Goal: Information Seeking & Learning: Check status

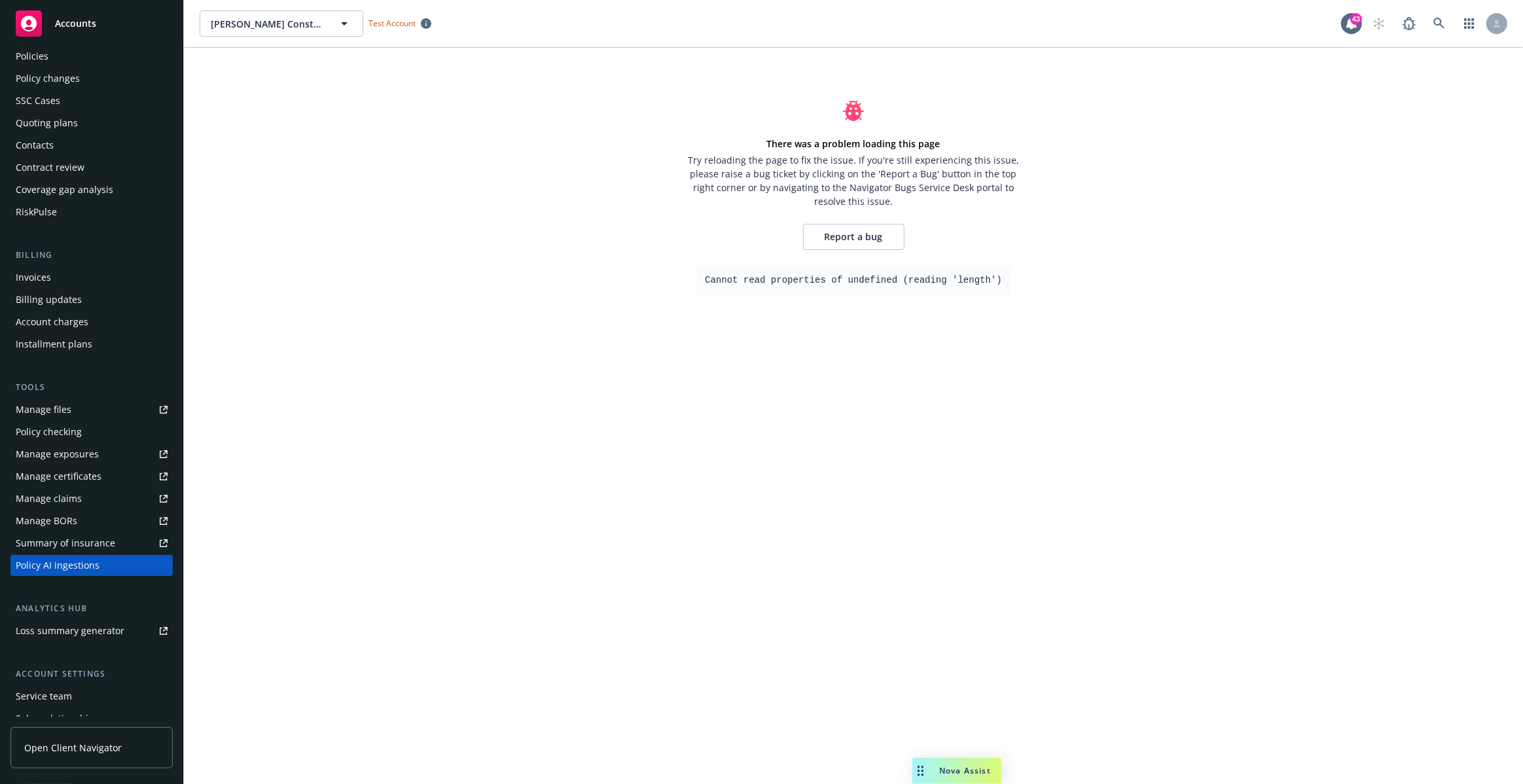
scroll to position [56, 0]
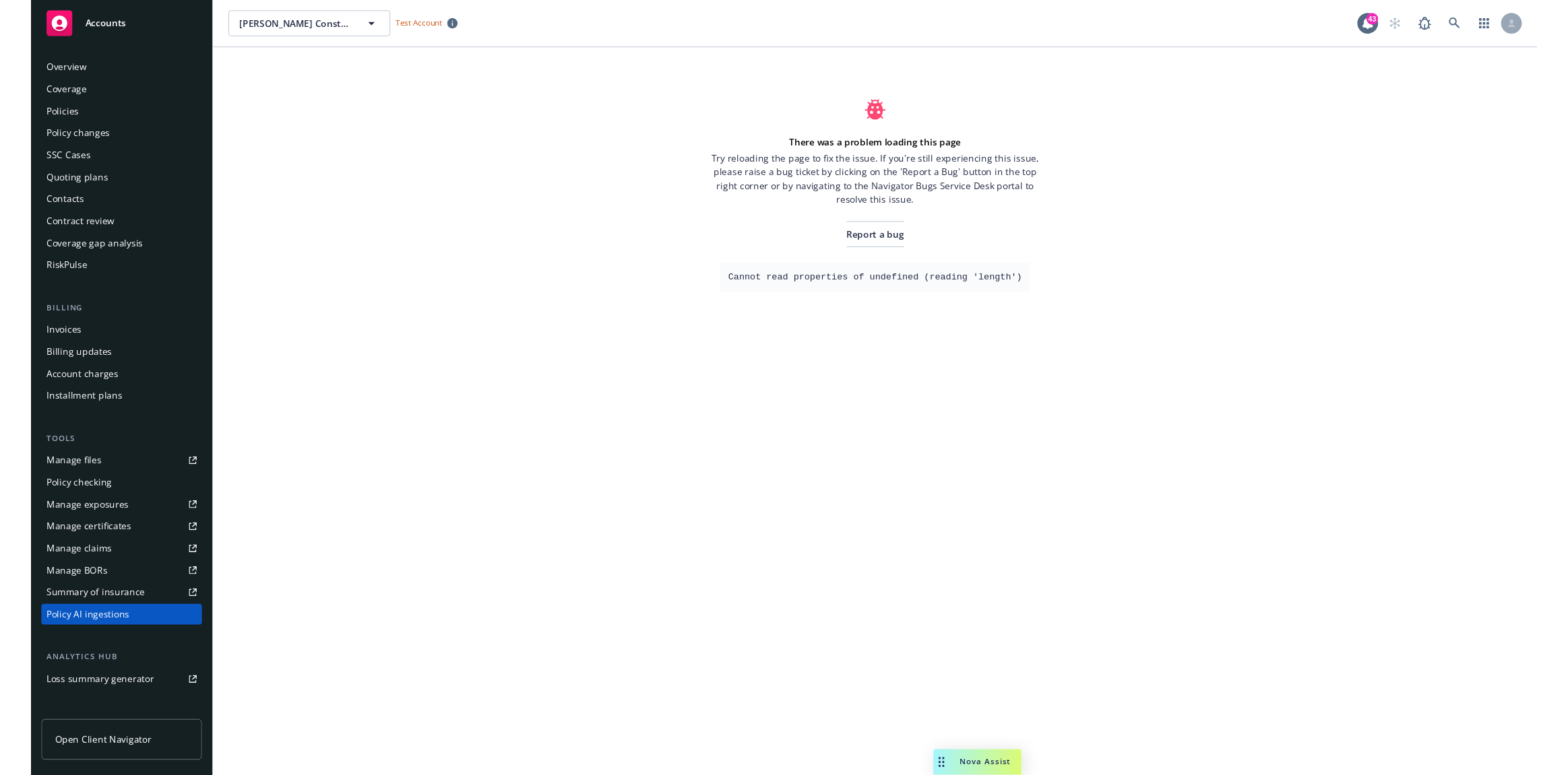
scroll to position [58, 0]
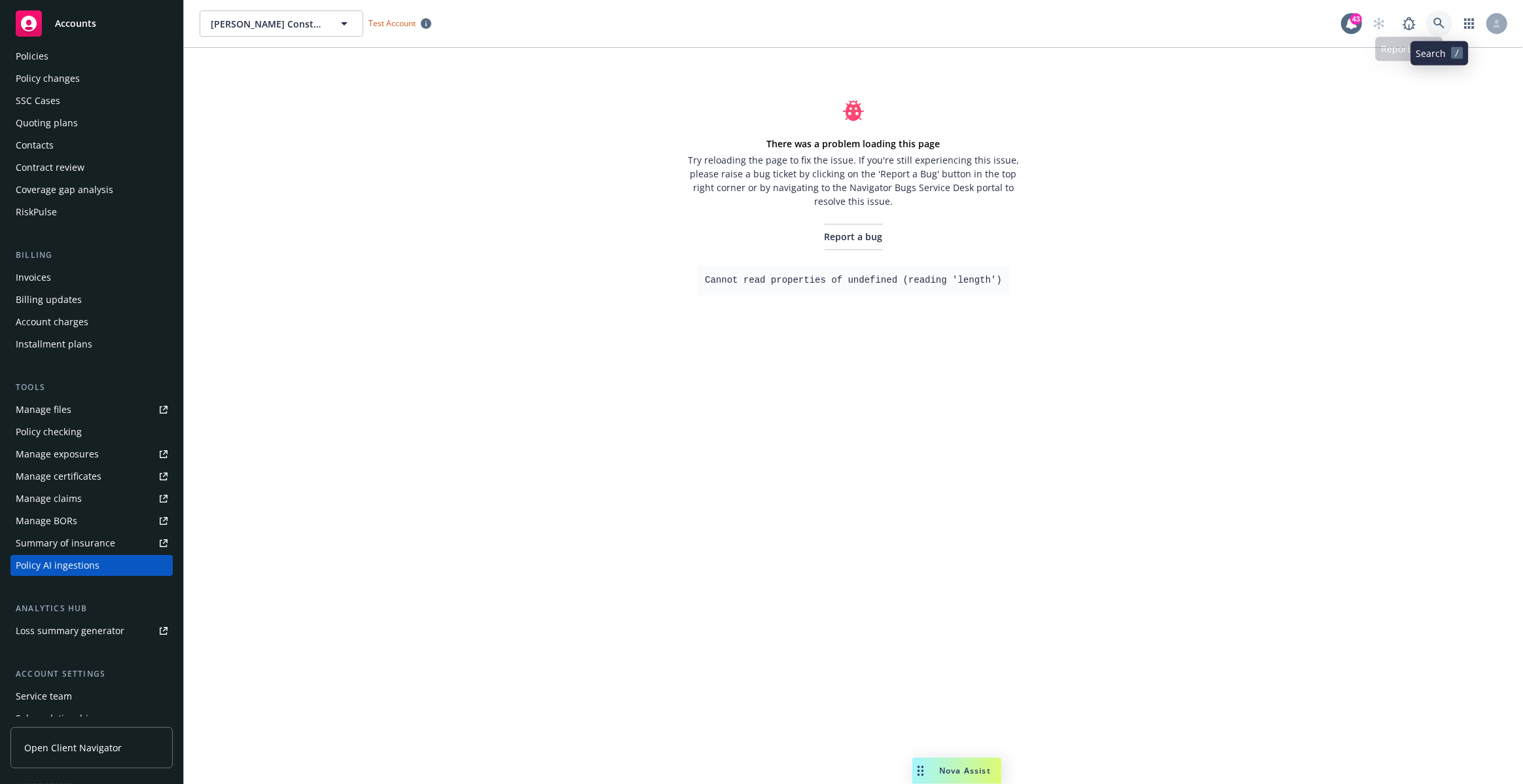
click at [1438, 29] on icon at bounding box center [1439, 23] width 12 height 12
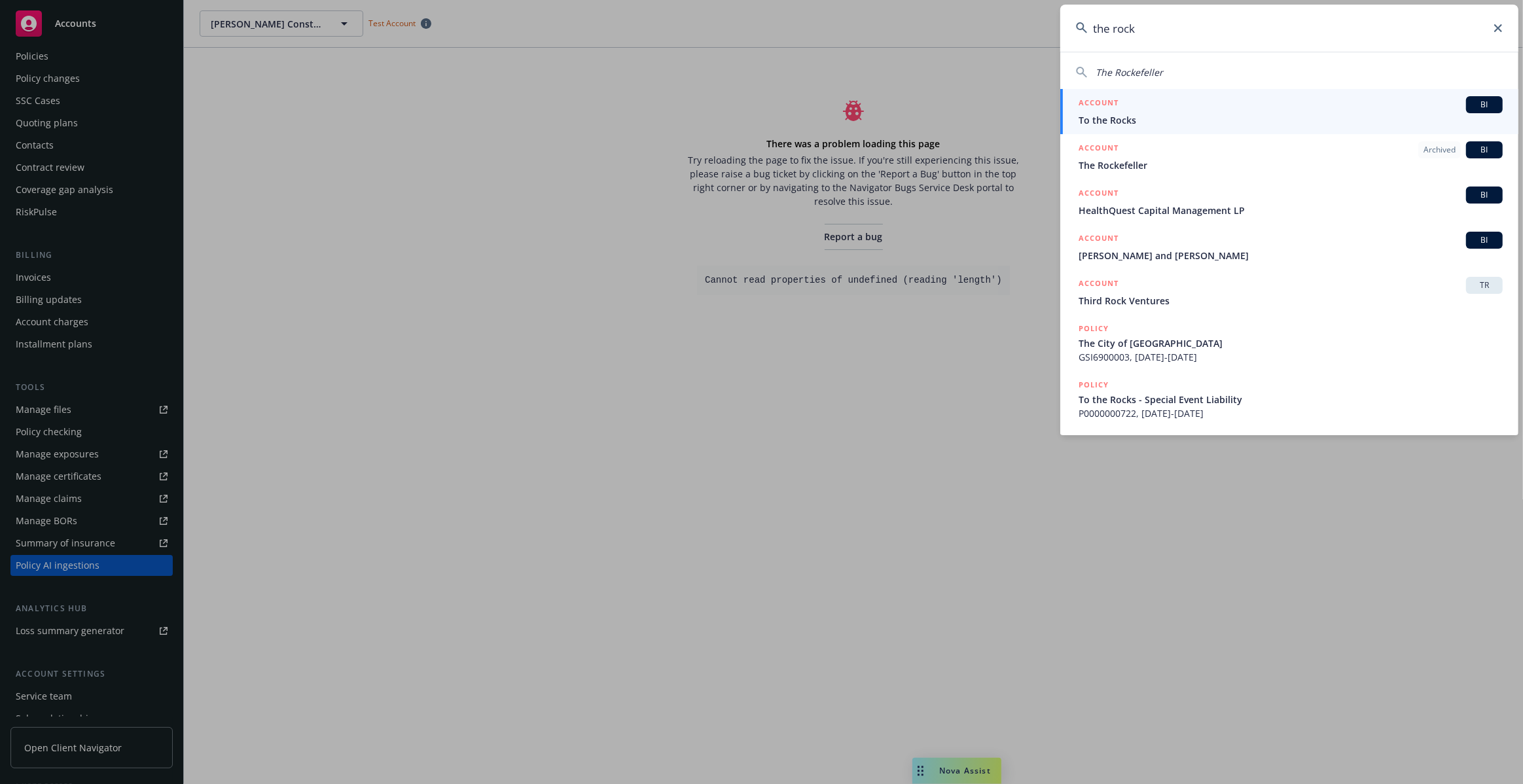
click at [1096, 35] on input "the rock" at bounding box center [1288, 28] width 458 height 47
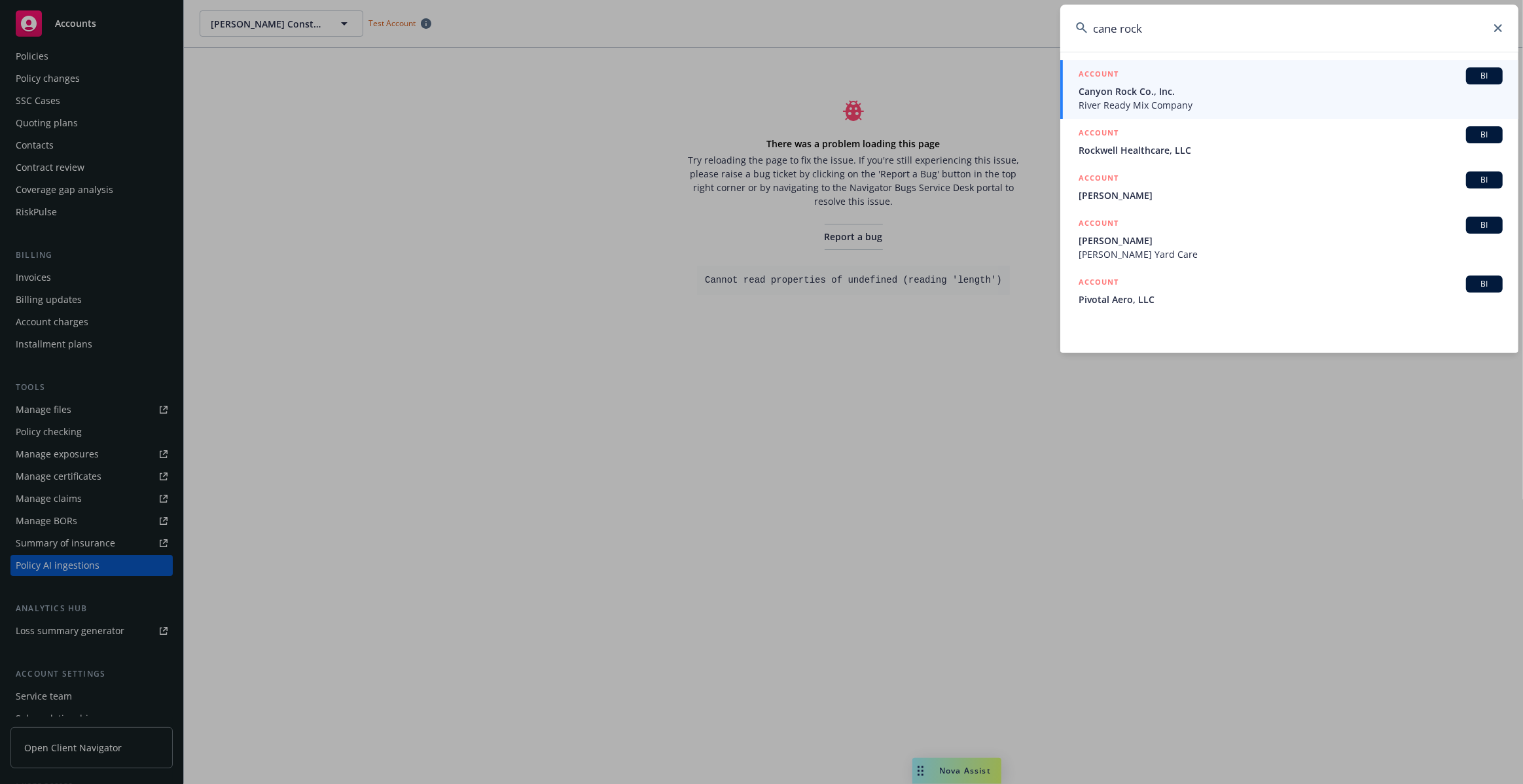
type input "cane rock"
click at [1165, 95] on span "Canyon Rock Co., Inc." at bounding box center [1290, 91] width 424 height 14
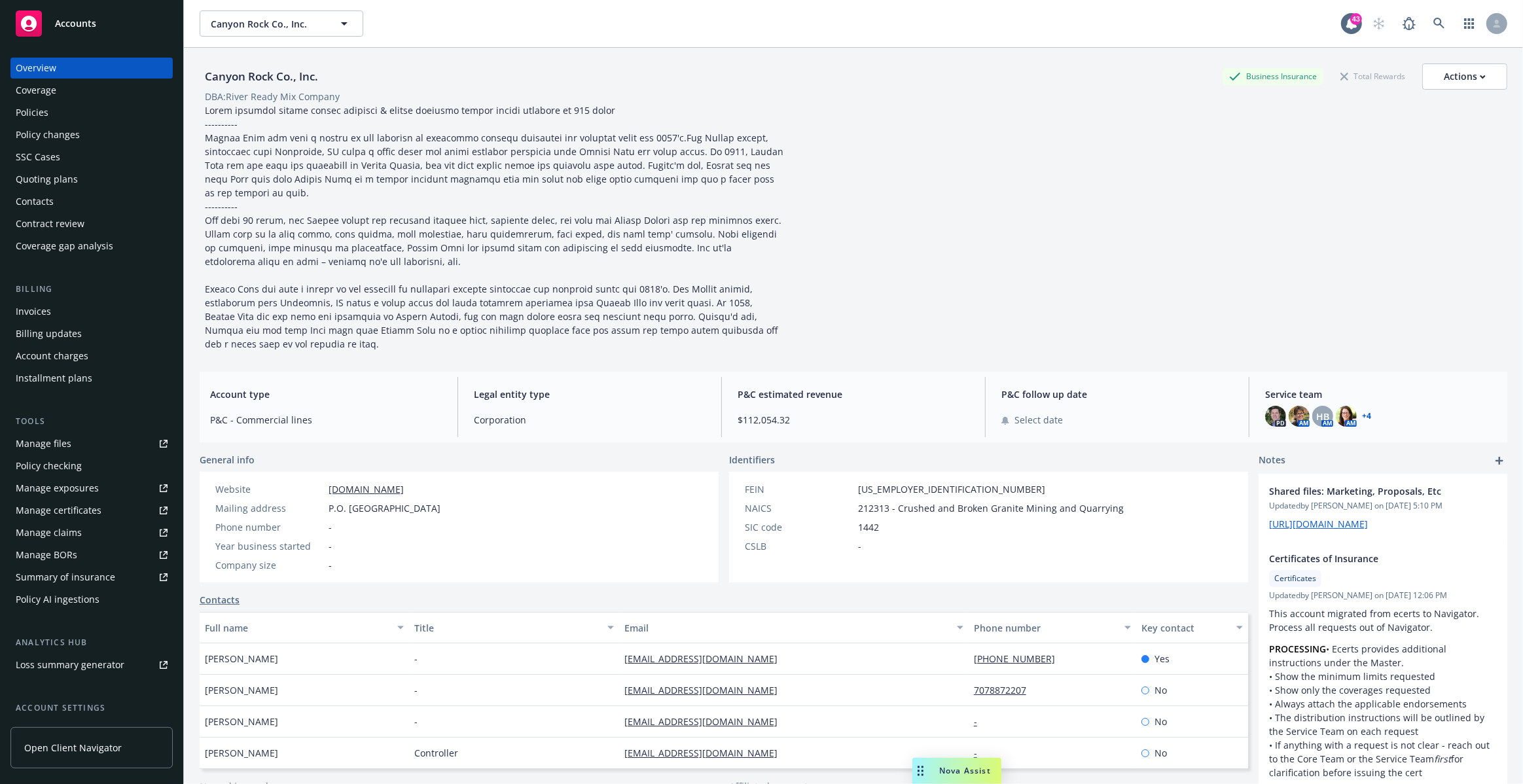
click at [54, 750] on span "Open Client Navigator" at bounding box center [73, 747] width 97 height 14
drag, startPoint x: 790, startPoint y: 428, endPoint x: 731, endPoint y: 423, distance: 59.2
click at [731, 423] on div "P&C estimated revenue $112,054.32" at bounding box center [853, 407] width 252 height 61
click at [769, 423] on span "$112,054.32" at bounding box center [853, 420] width 232 height 14
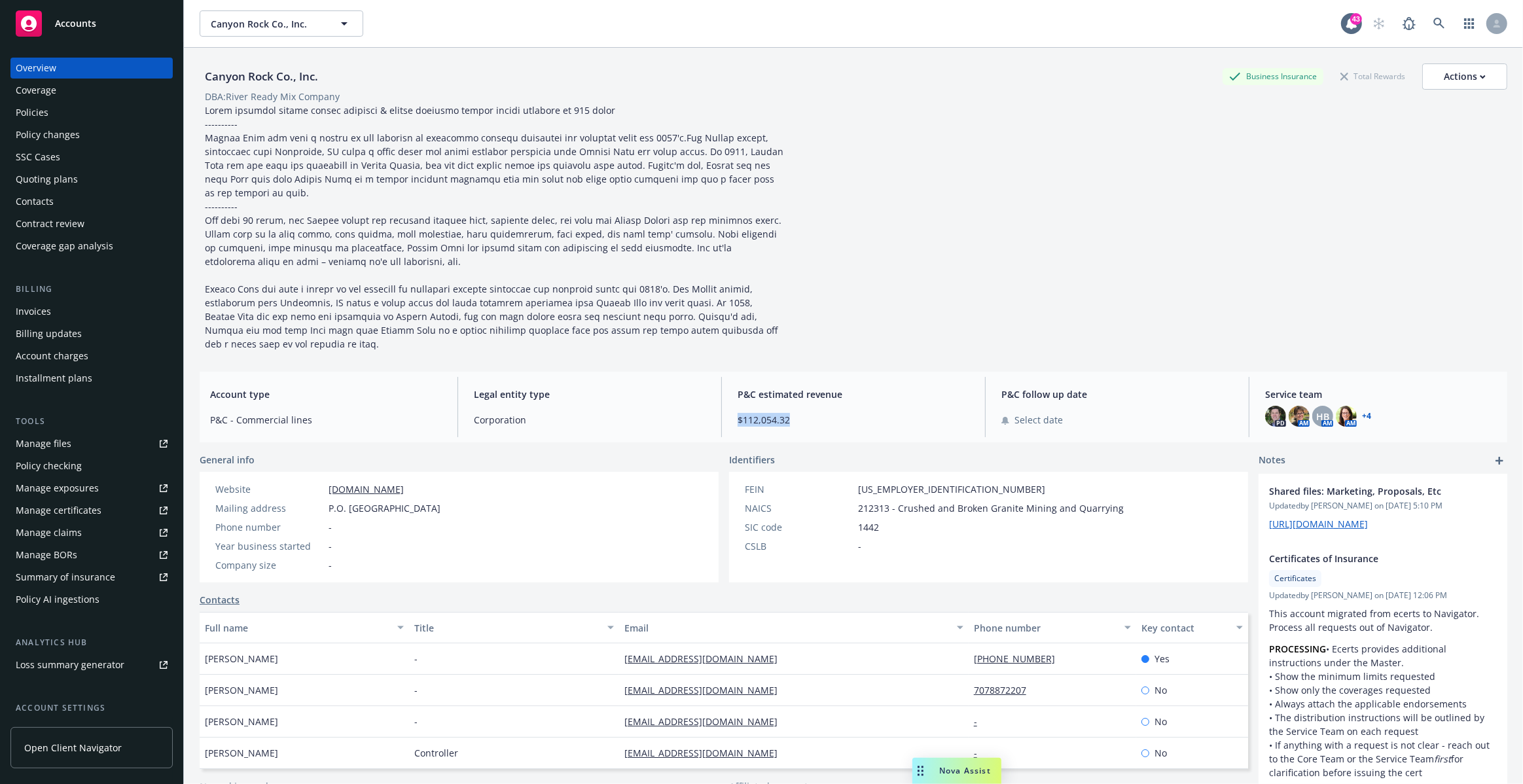
click at [769, 423] on span "$112,054.32" at bounding box center [853, 420] width 232 height 14
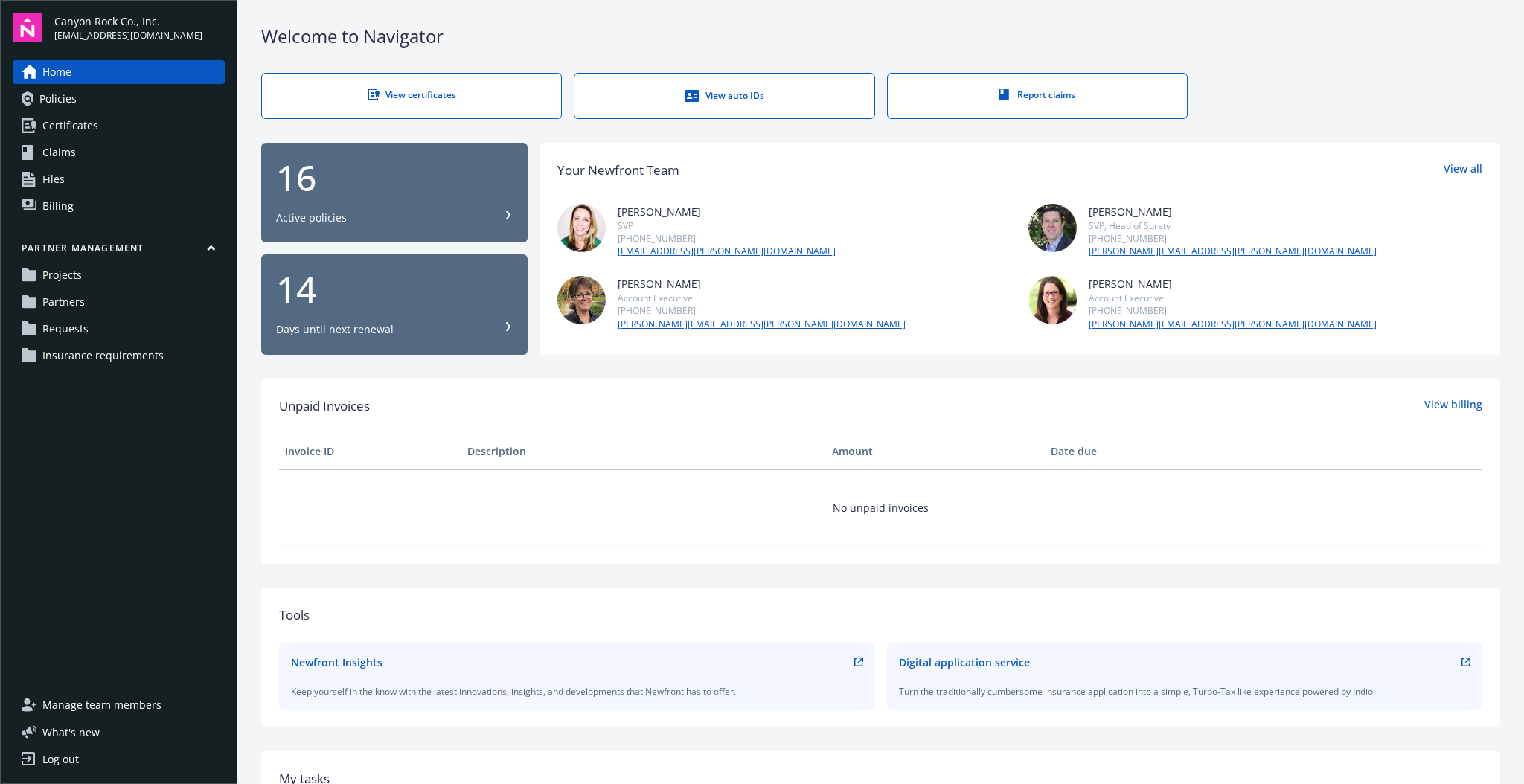
click at [114, 333] on link "Requests" at bounding box center [118, 329] width 212 height 24
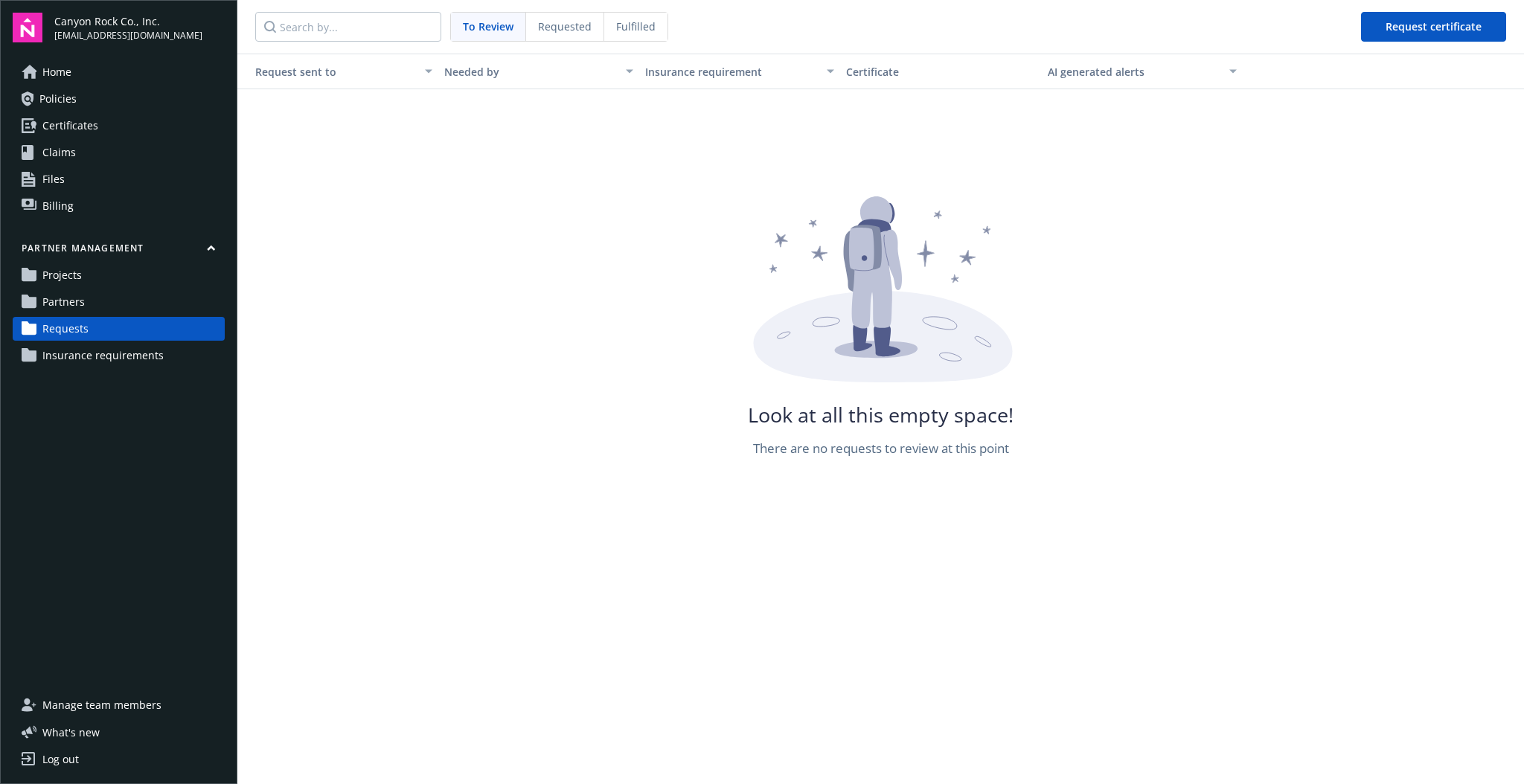
click at [559, 23] on span "Requested" at bounding box center [565, 26] width 53 height 15
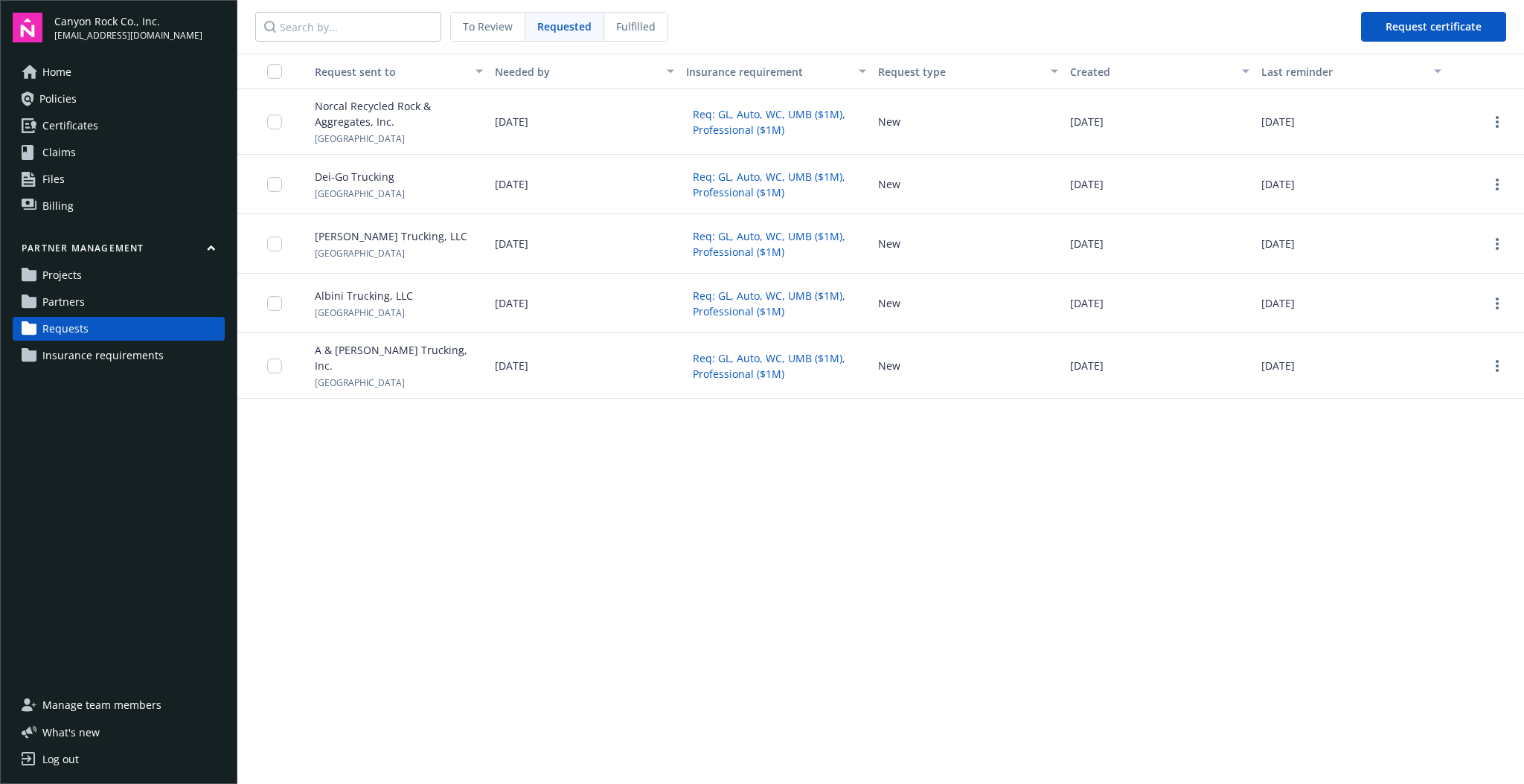
click at [623, 28] on span "Fulfilled" at bounding box center [636, 26] width 39 height 15
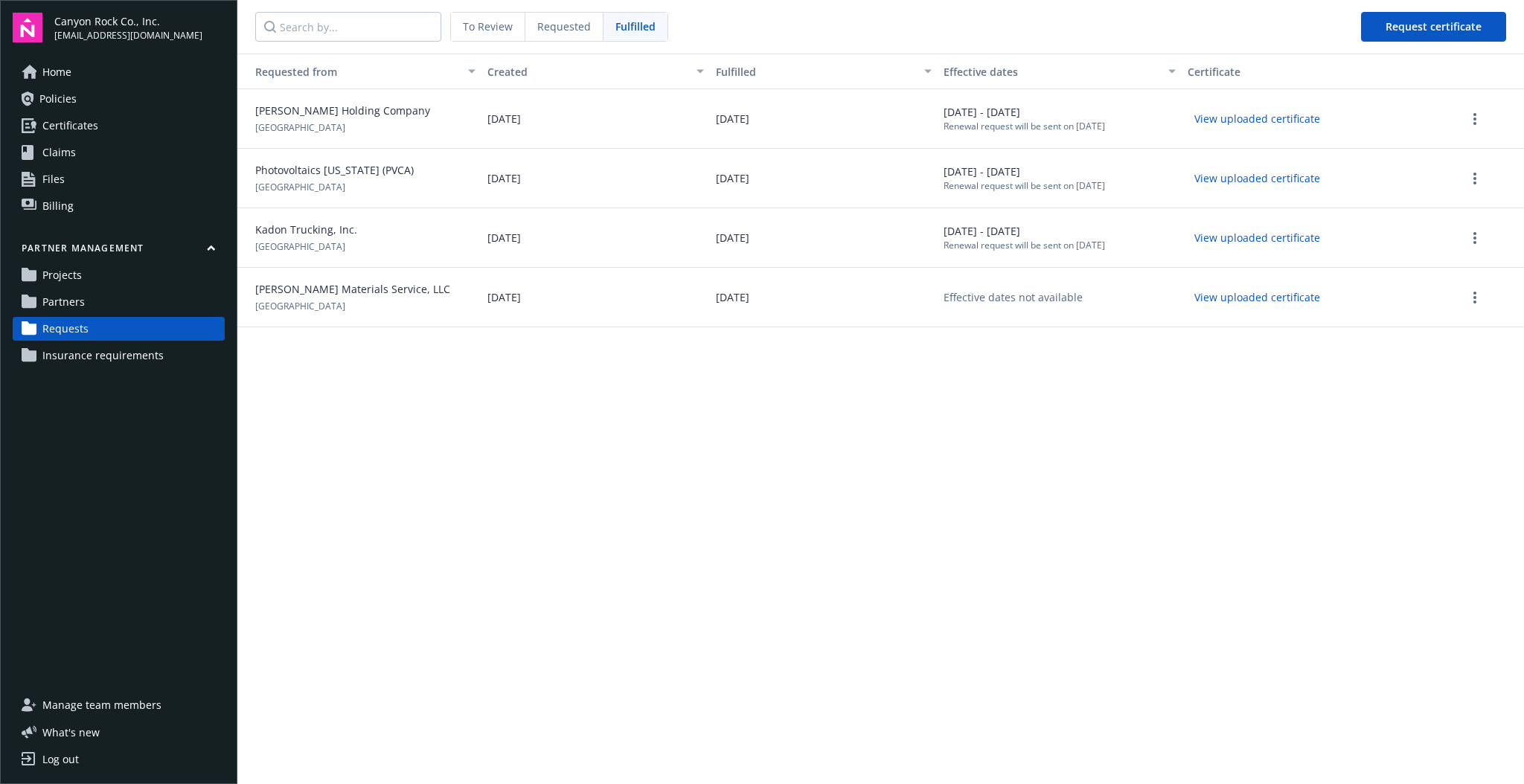
click at [561, 26] on span "Requested" at bounding box center [564, 26] width 53 height 15
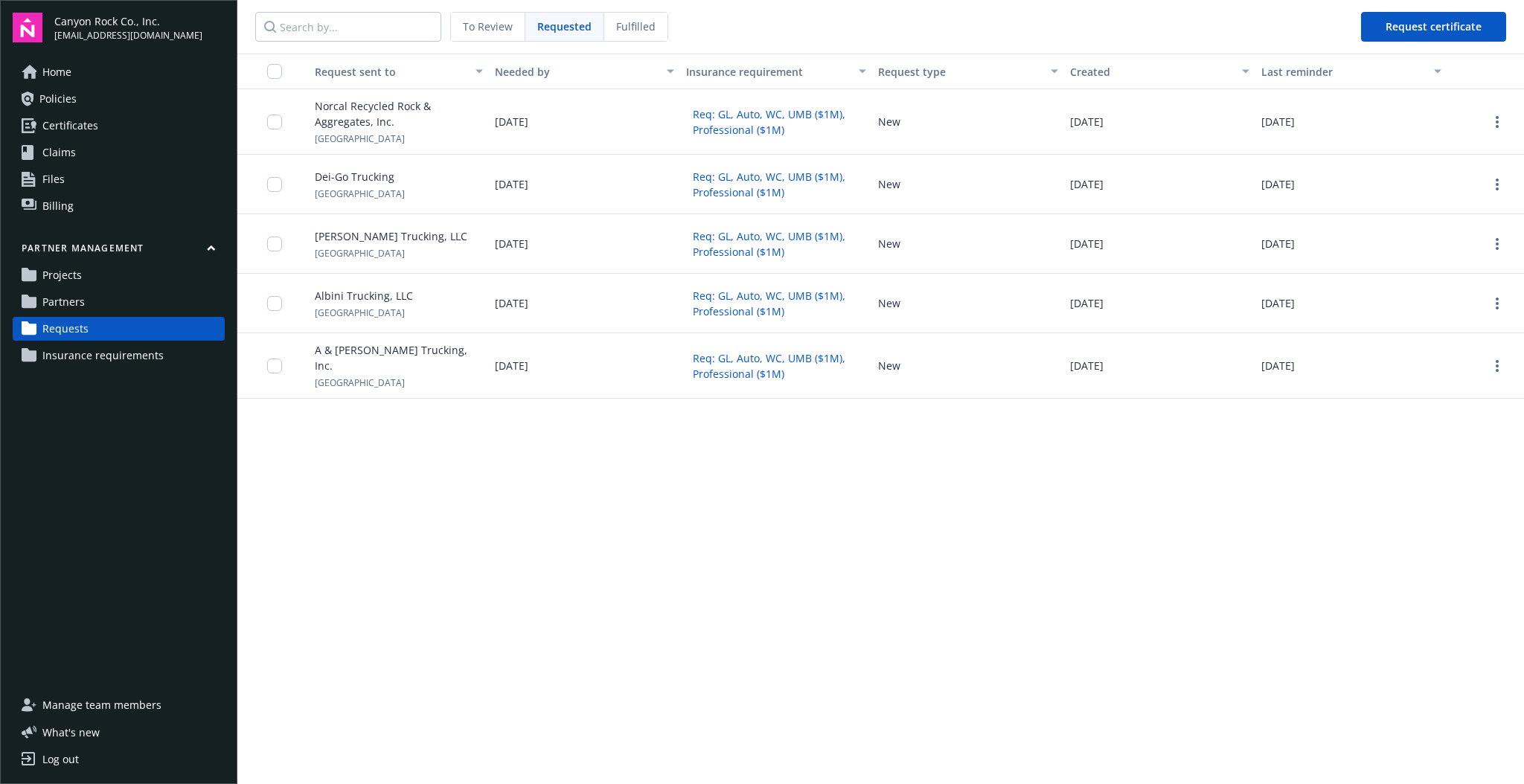
click at [617, 24] on span "Fulfilled" at bounding box center [636, 26] width 39 height 15
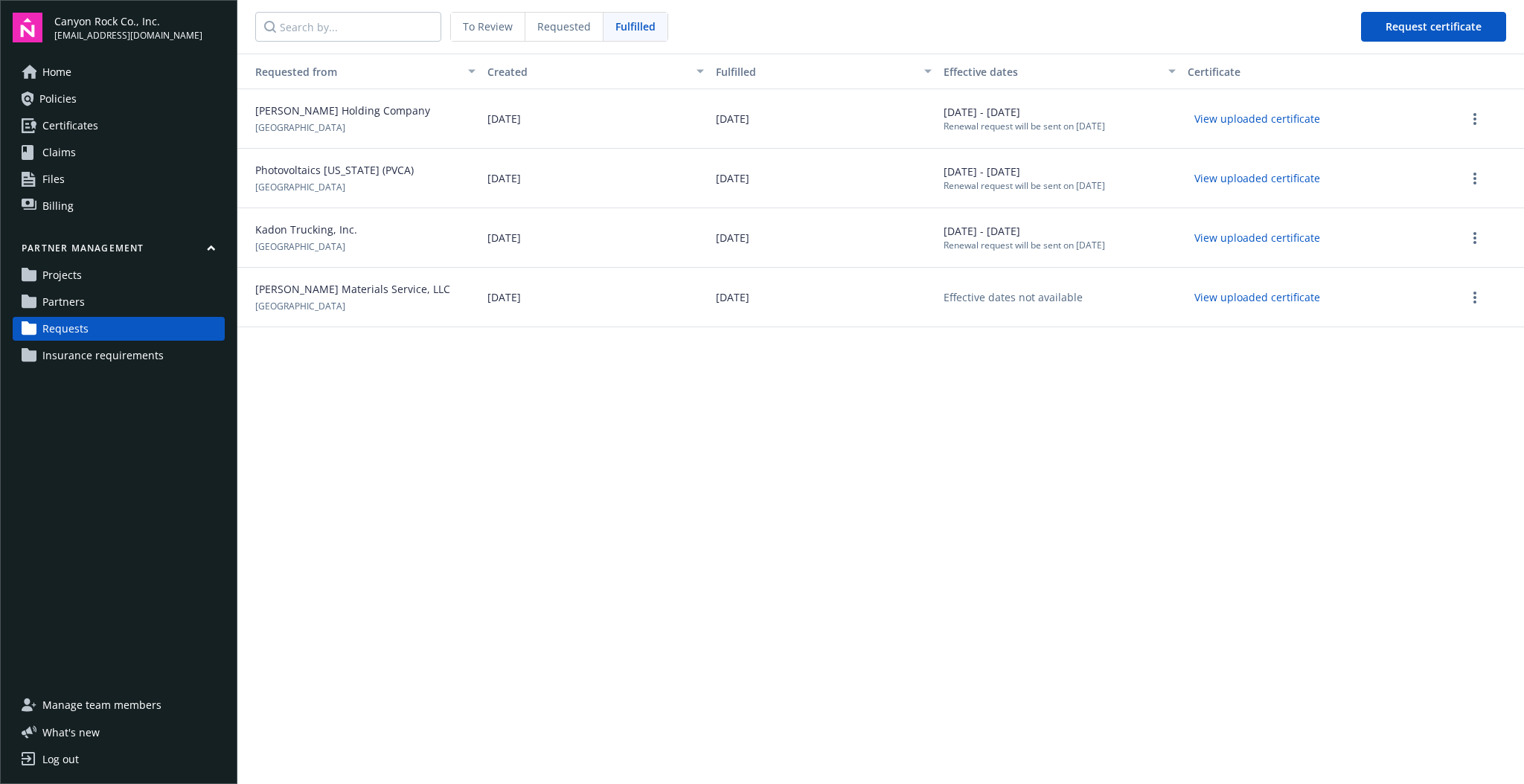
click at [504, 23] on span "To Review" at bounding box center [487, 26] width 50 height 15
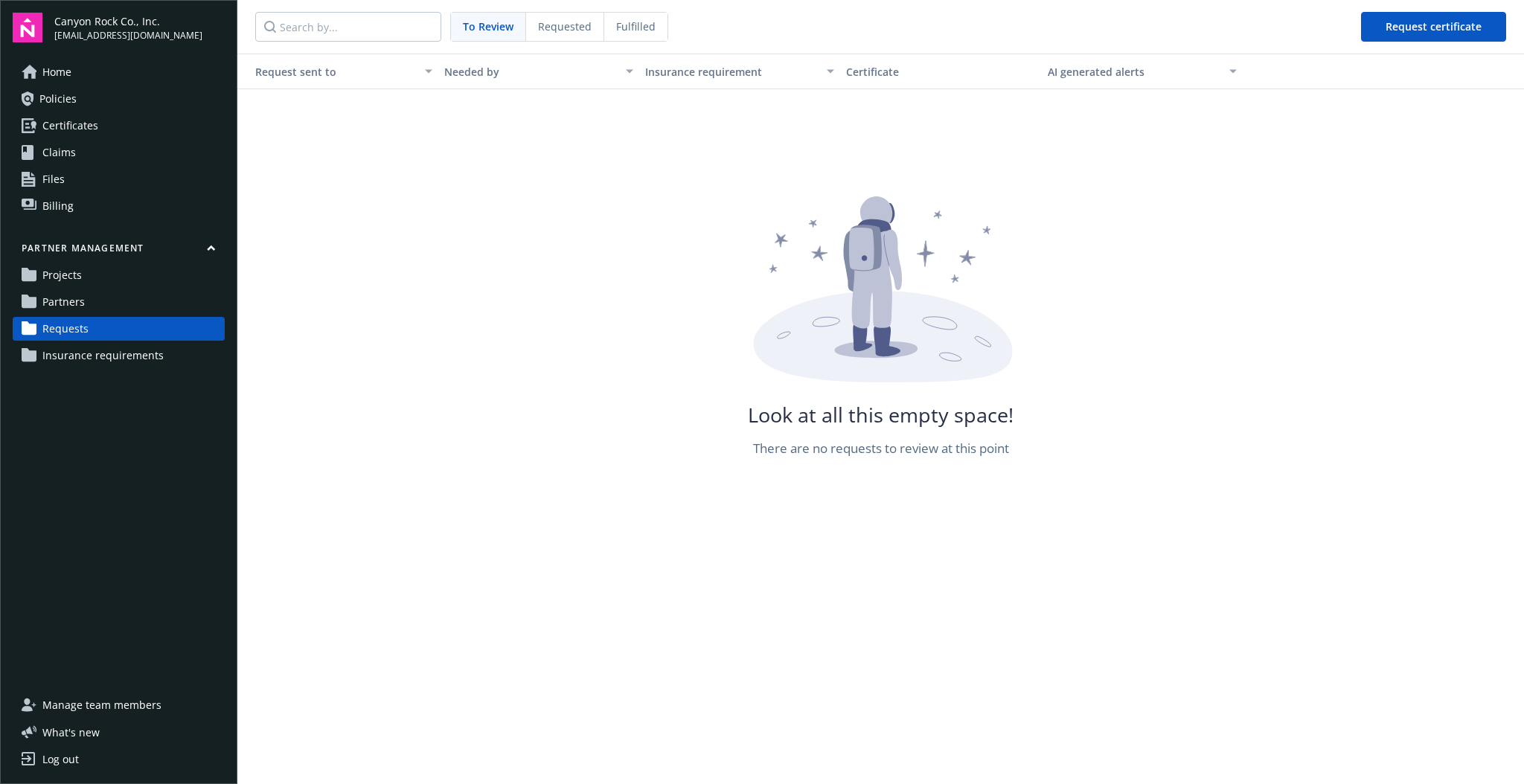
click at [561, 29] on span "Requested" at bounding box center [565, 26] width 53 height 15
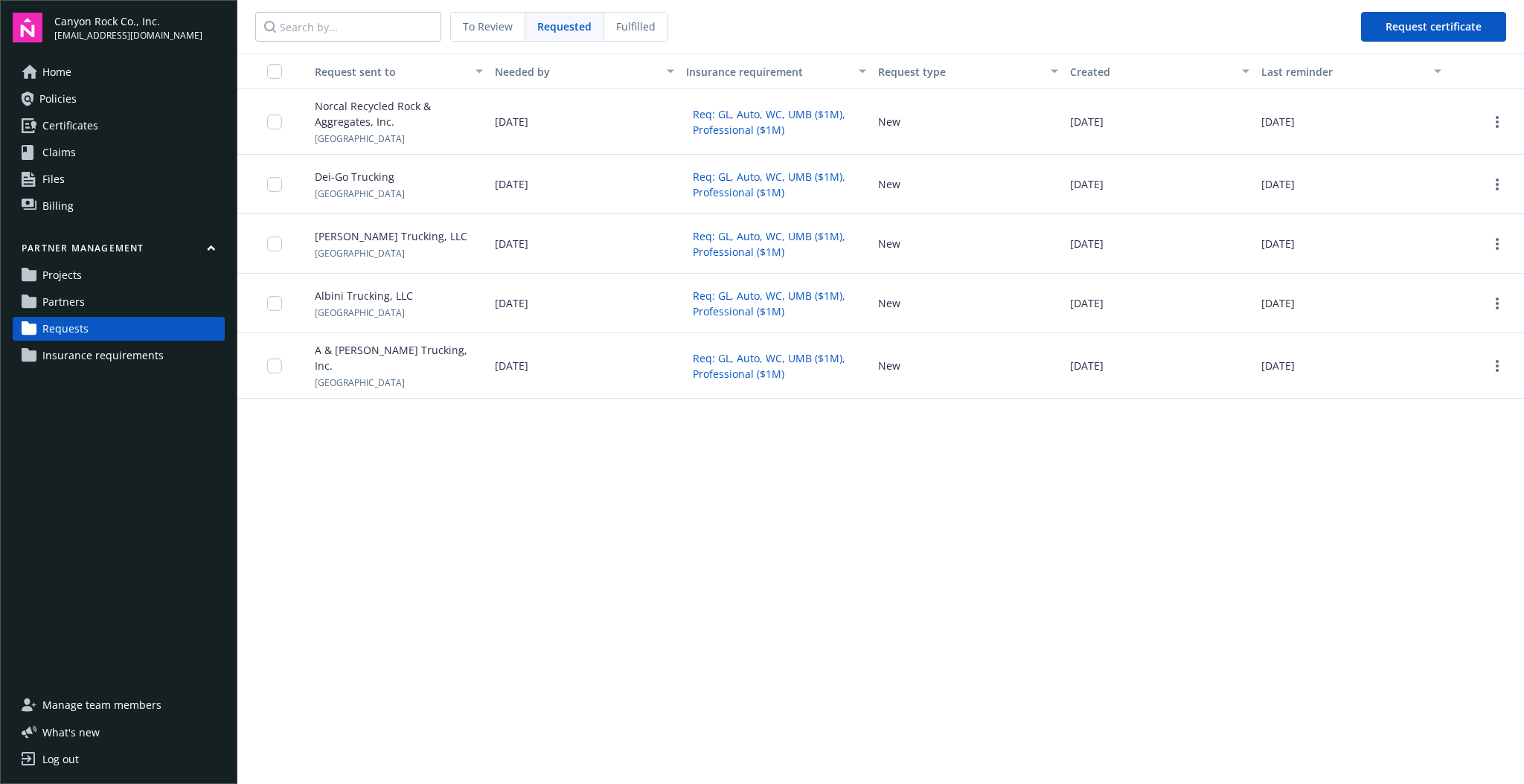
click at [485, 30] on span "To Review" at bounding box center [487, 26] width 50 height 15
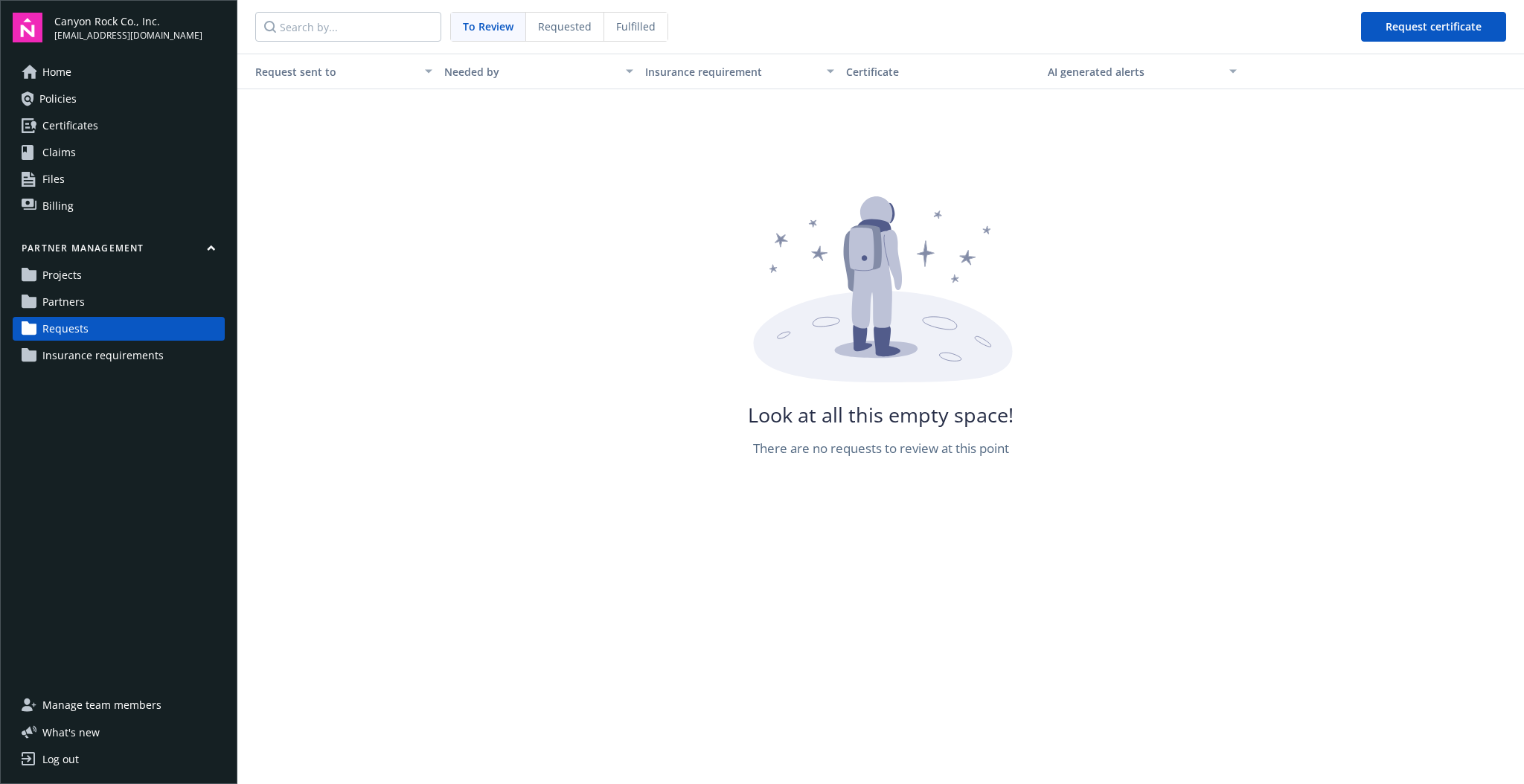
click at [576, 29] on span "Requested" at bounding box center [565, 26] width 53 height 15
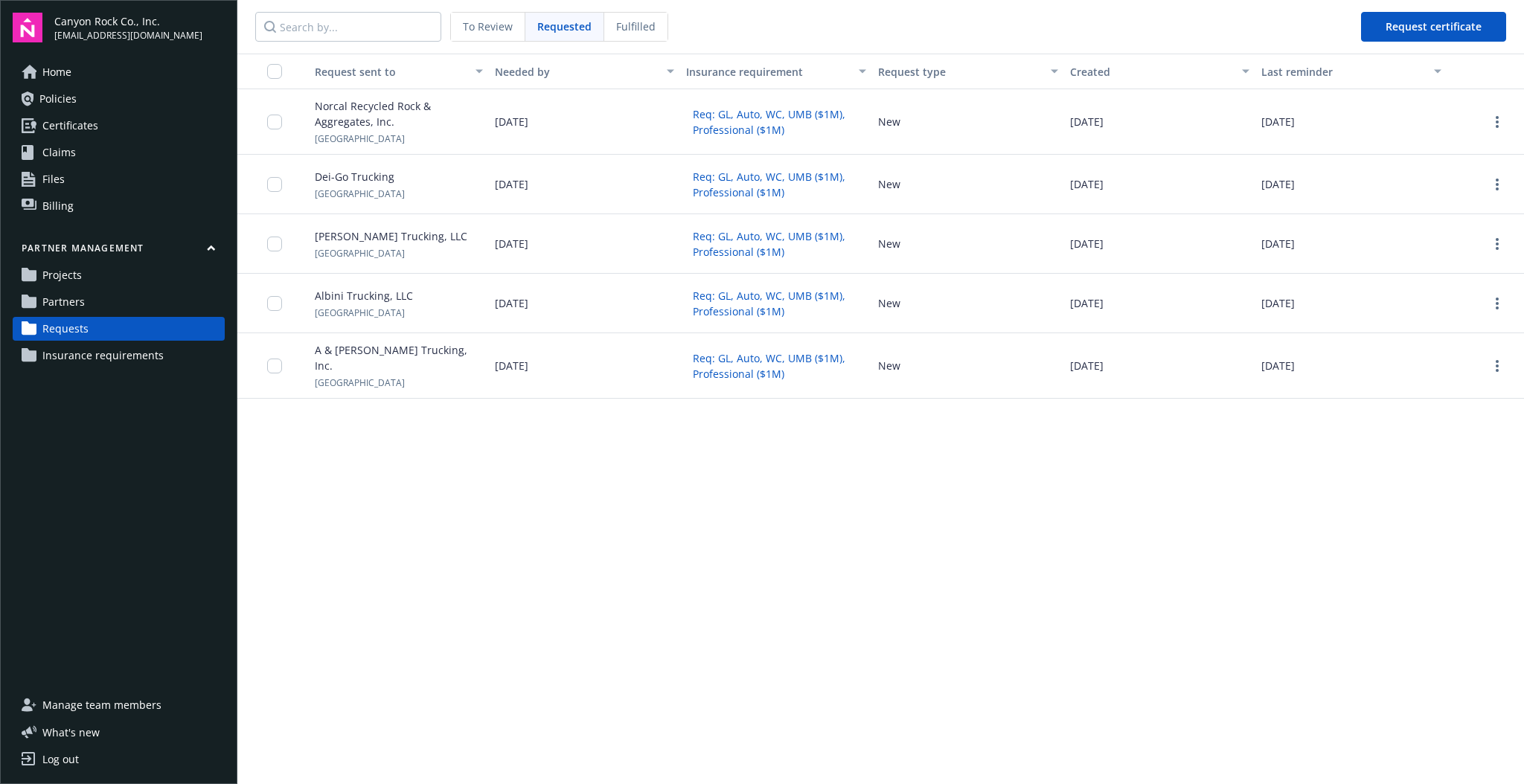
click at [504, 28] on span "To Review" at bounding box center [487, 26] width 50 height 15
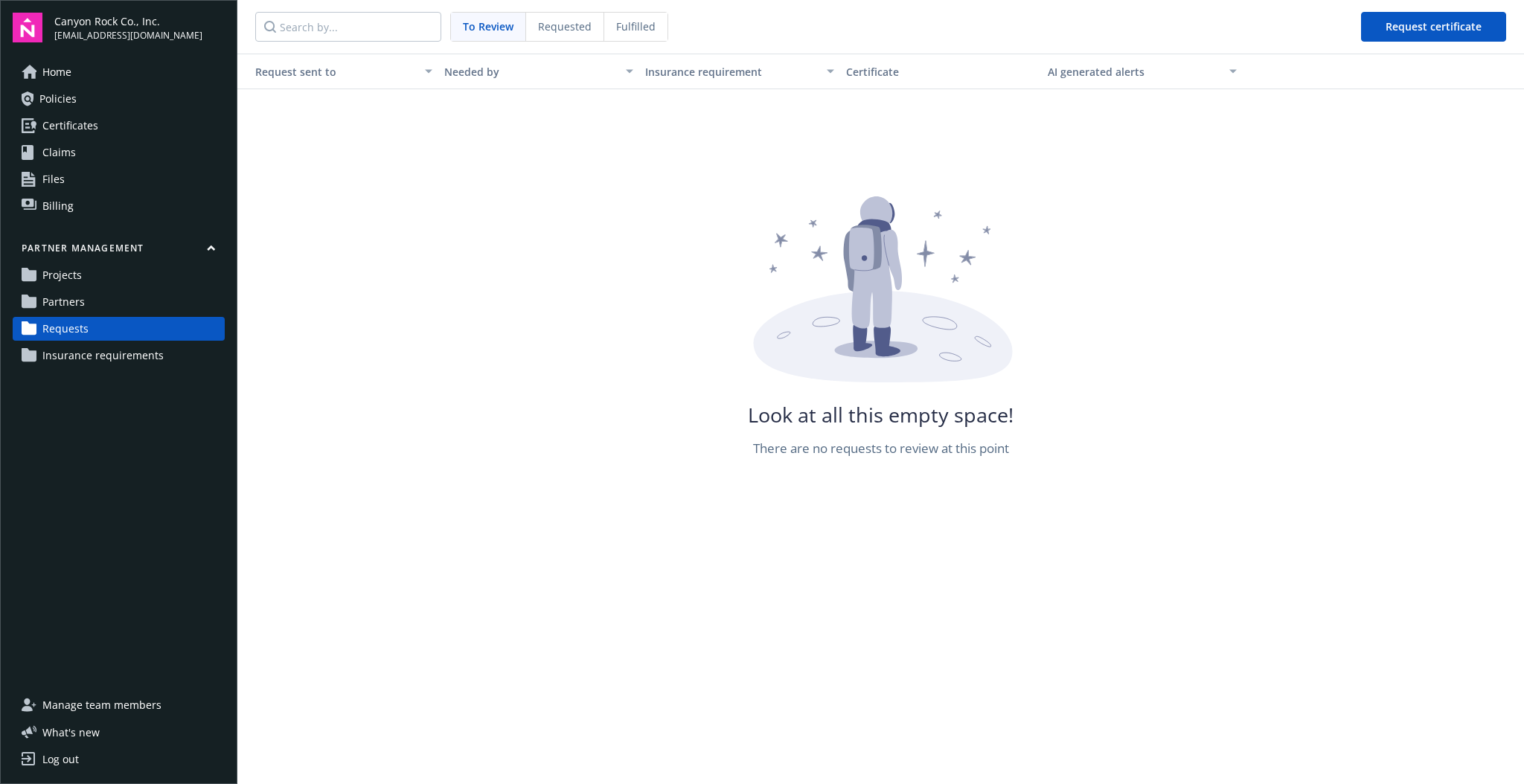
click at [133, 348] on span "Insurance requirements" at bounding box center [103, 355] width 121 height 24
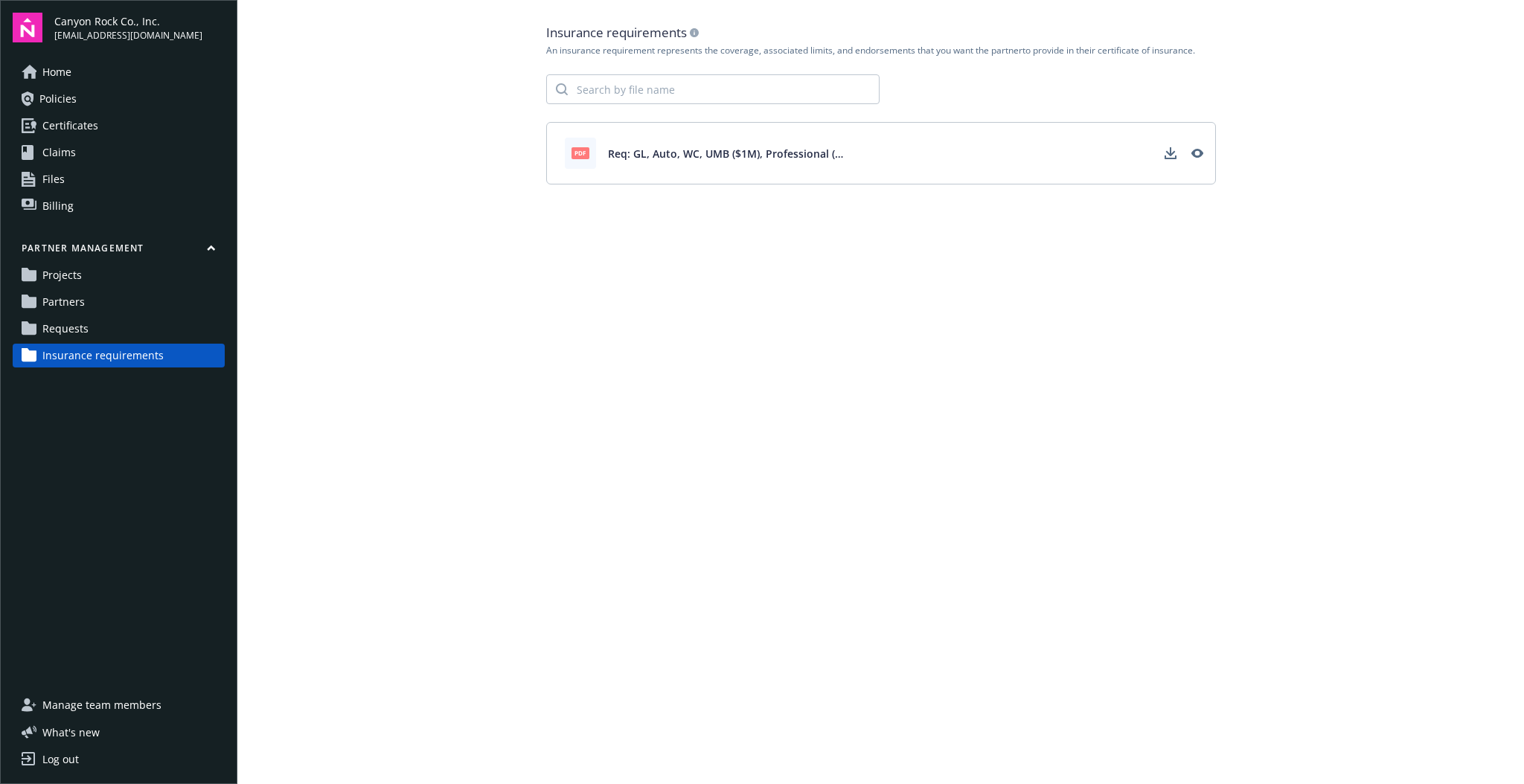
click at [124, 280] on link "Projects" at bounding box center [118, 275] width 212 height 24
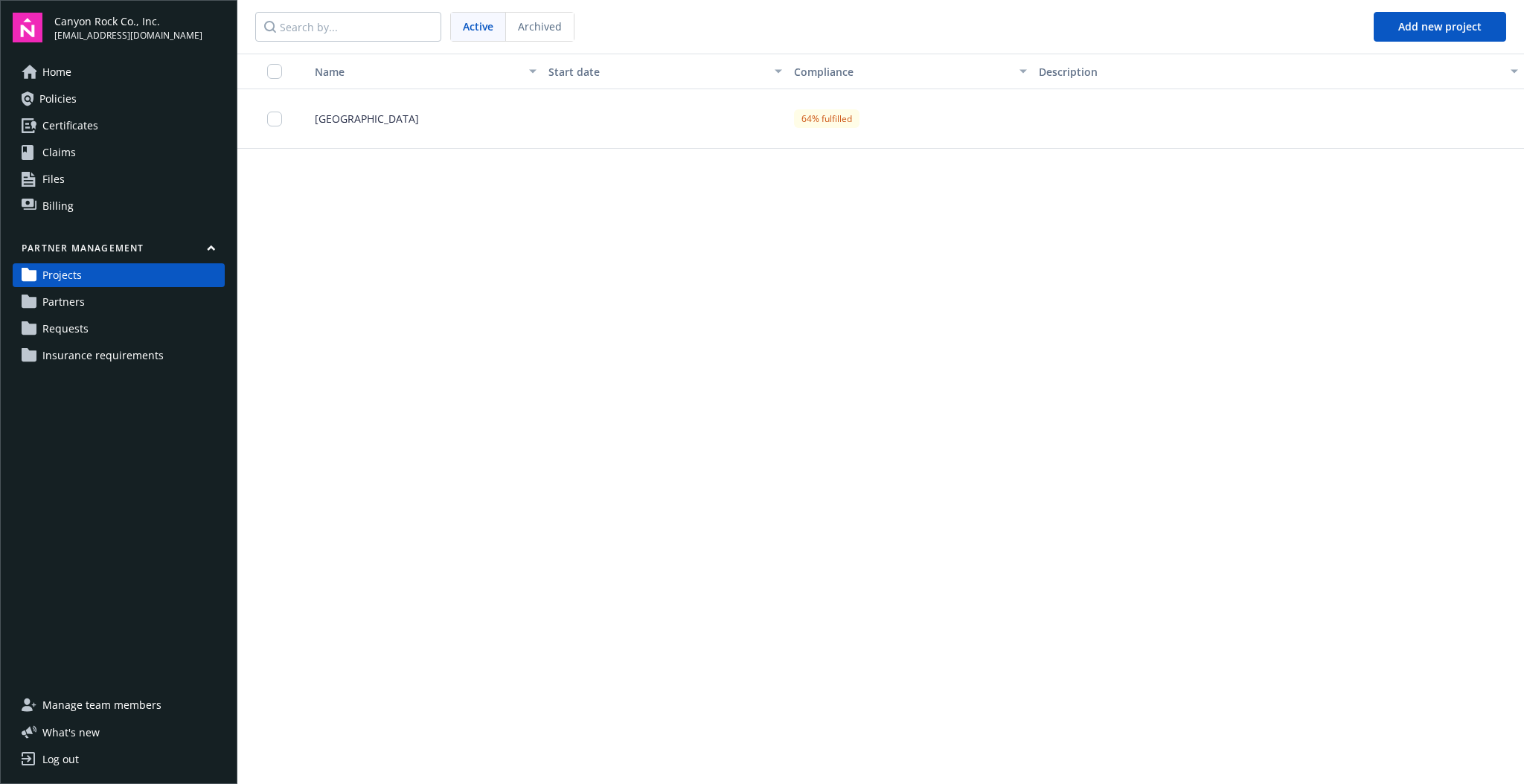
click at [121, 305] on link "Partners" at bounding box center [118, 302] width 212 height 24
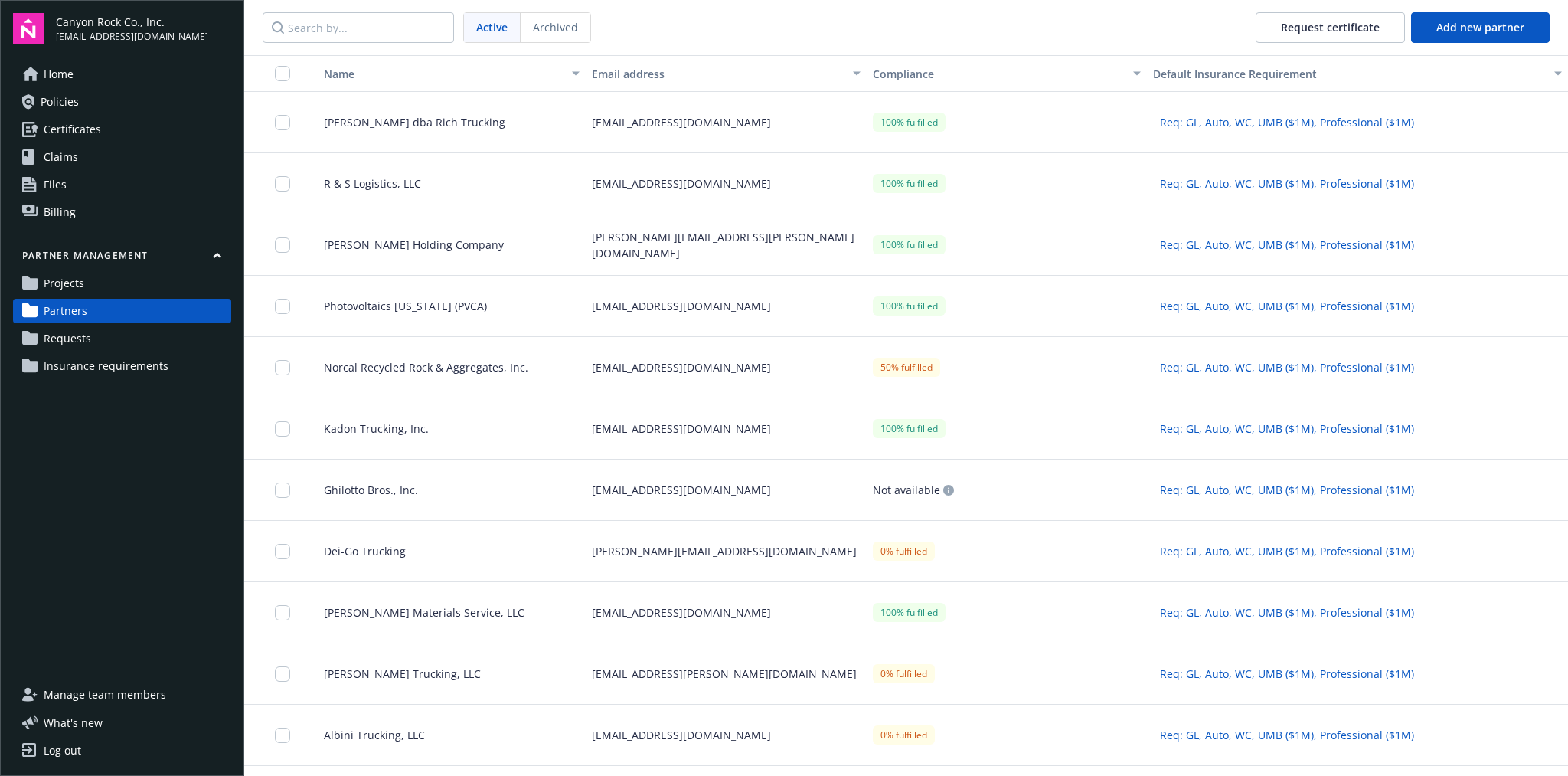
click at [127, 288] on link "Projects" at bounding box center [122, 283] width 218 height 25
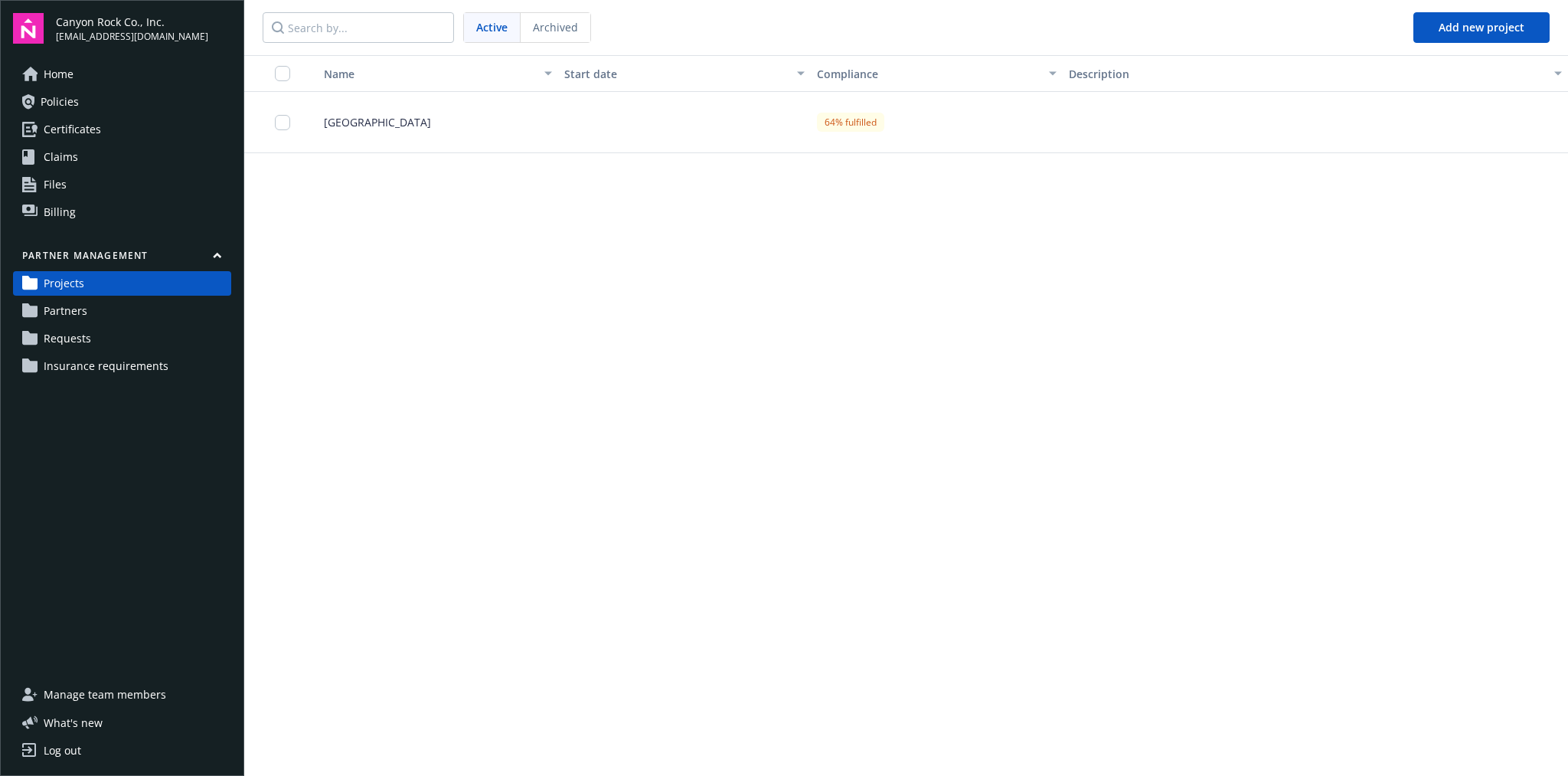
click at [120, 306] on link "Partners" at bounding box center [122, 310] width 218 height 25
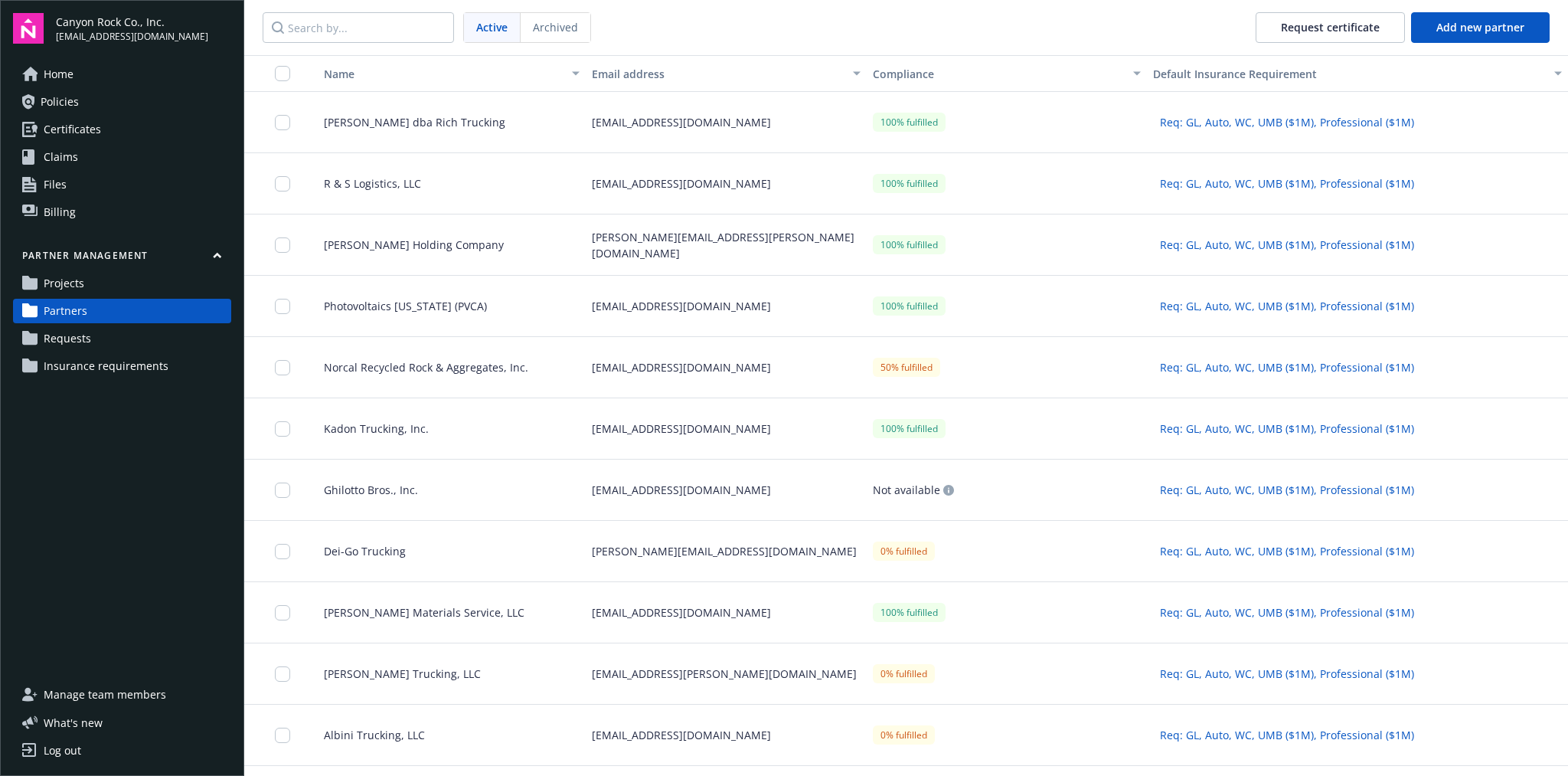
click at [726, 353] on div "[EMAIL_ADDRESS][DOMAIN_NAME]" at bounding box center [726, 367] width 280 height 61
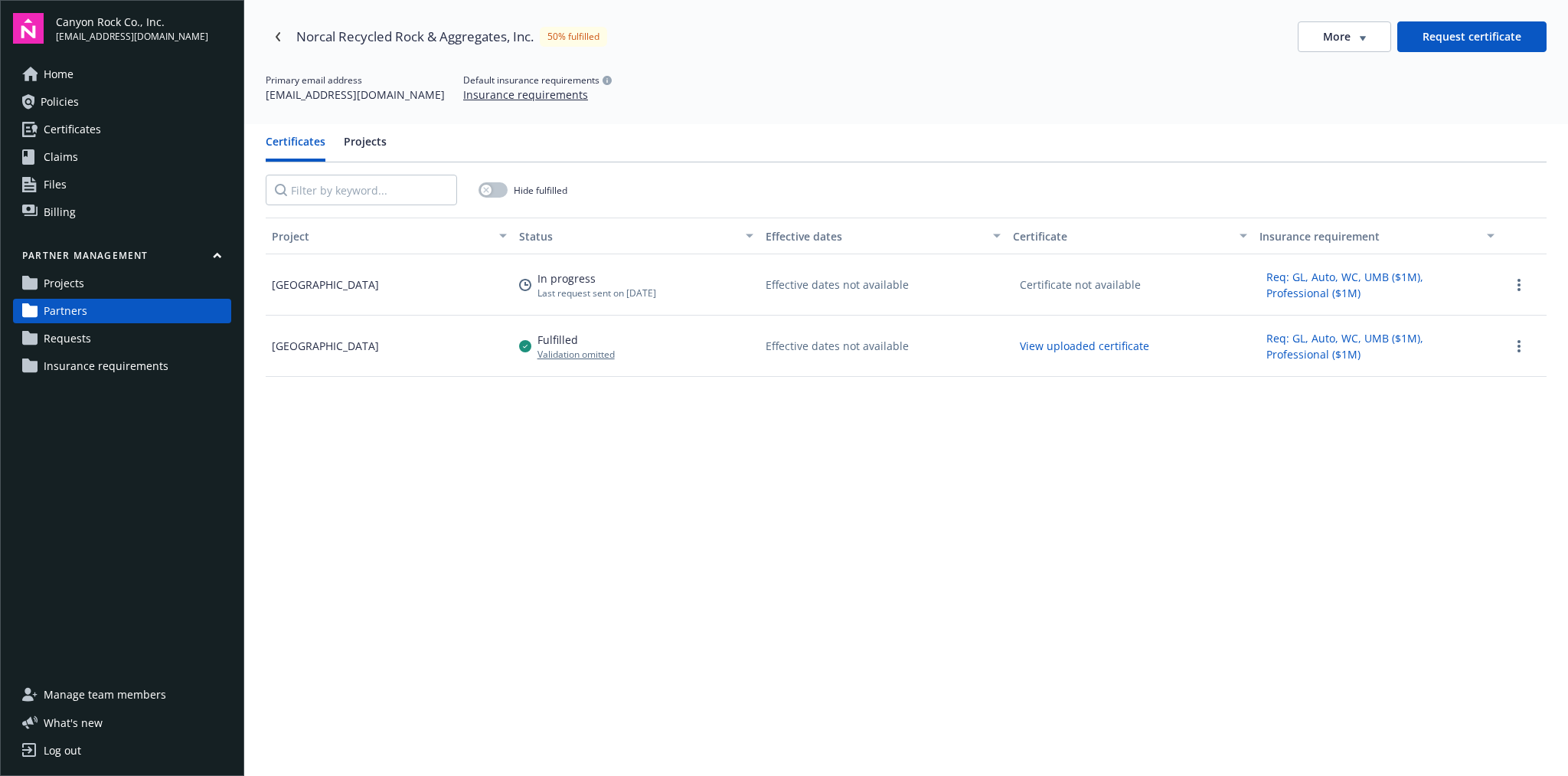
click at [110, 340] on link "Requests" at bounding box center [122, 338] width 218 height 25
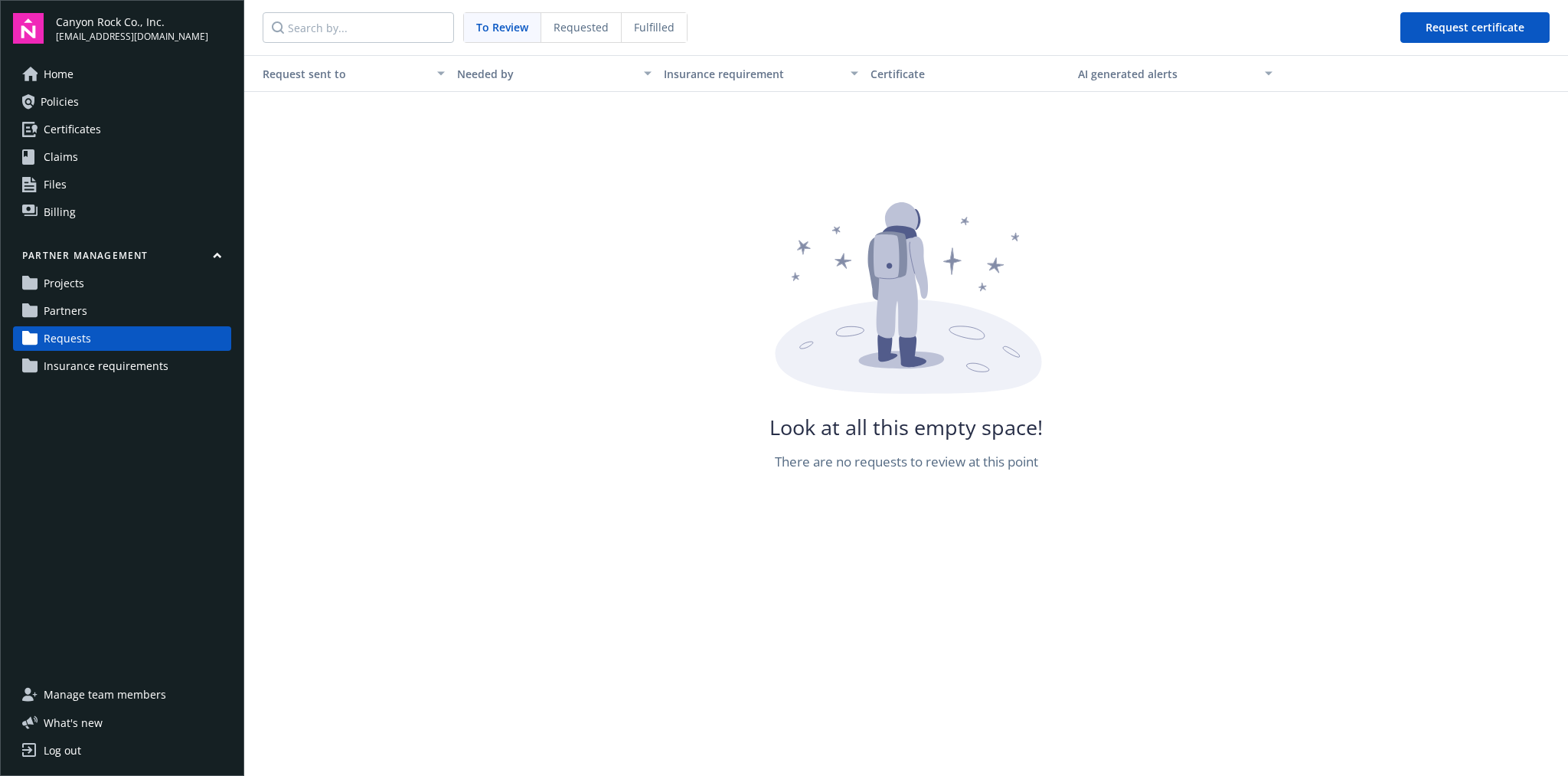
click at [580, 41] on div "Requested" at bounding box center [581, 27] width 80 height 29
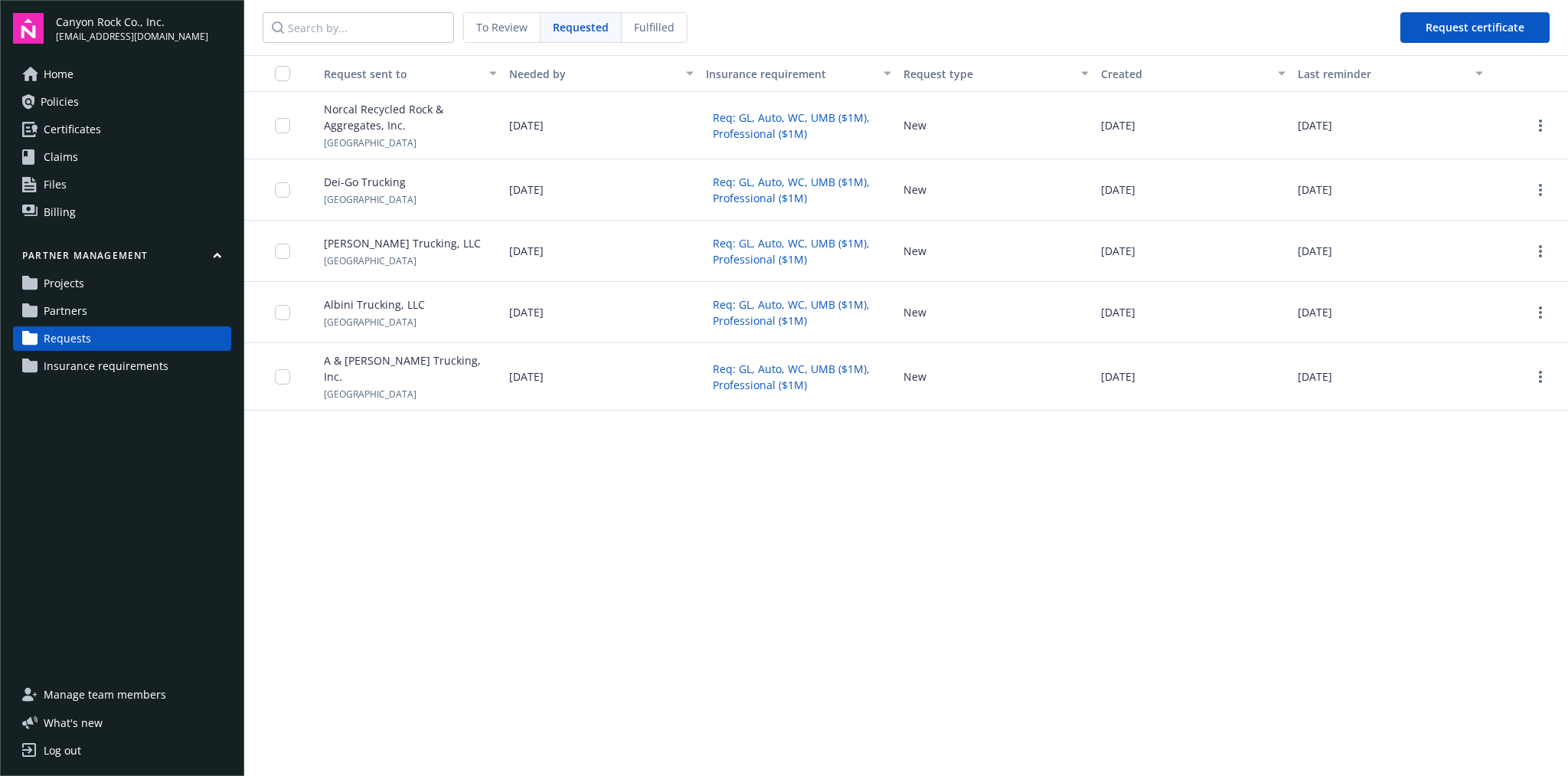
click at [629, 34] on div "Fulfilled" at bounding box center [654, 27] width 65 height 29
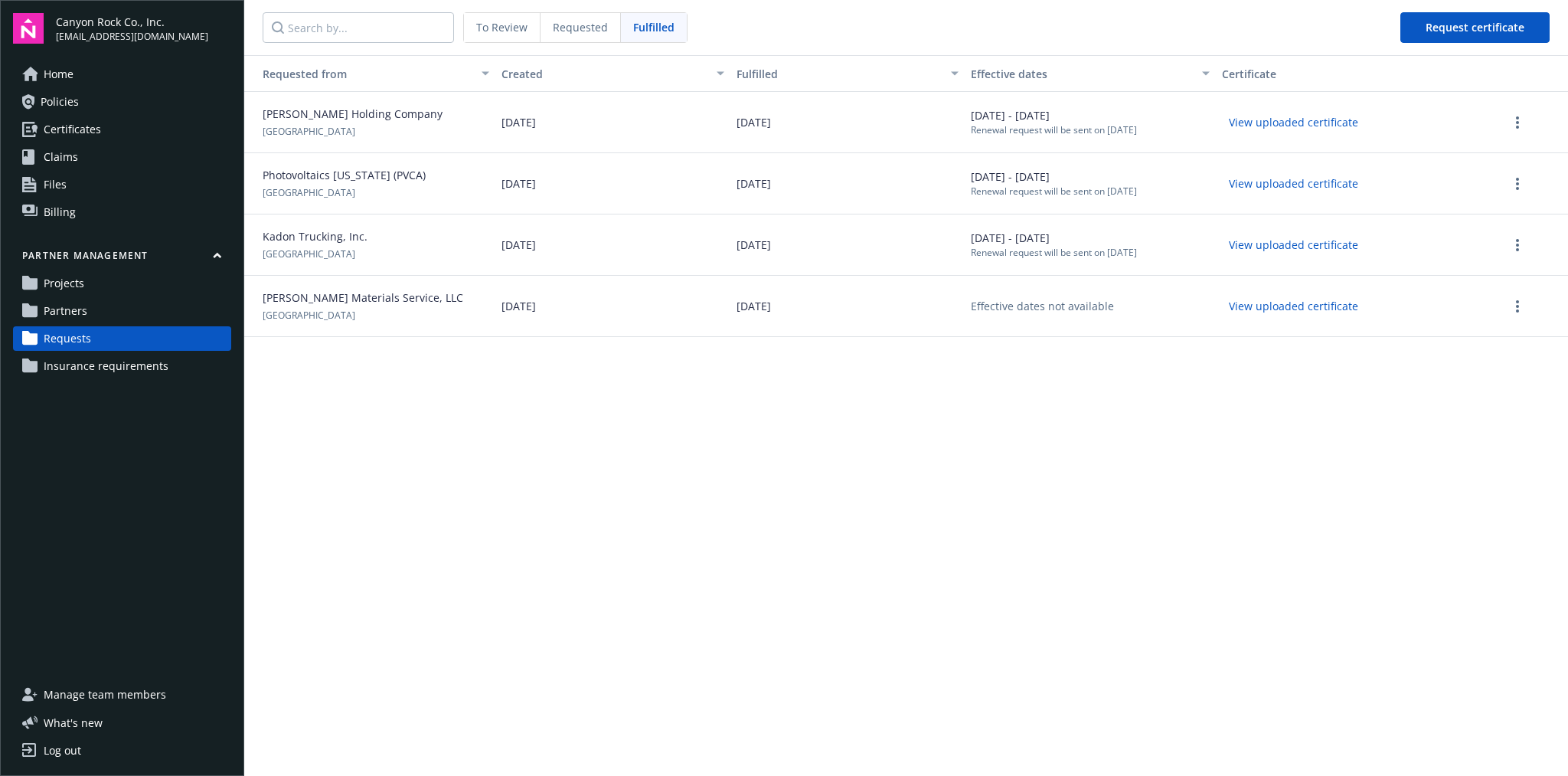
click at [1309, 127] on button "View uploaded certificate" at bounding box center [1293, 123] width 143 height 24
click at [1511, 123] on link "more" at bounding box center [1517, 122] width 18 height 18
click at [1518, 216] on div "View certificate" at bounding box center [1486, 224] width 171 height 25
click at [1521, 127] on link "more" at bounding box center [1517, 122] width 18 height 18
click at [406, 177] on span "Photovoltaics [US_STATE] (PVCA)" at bounding box center [338, 175] width 175 height 16
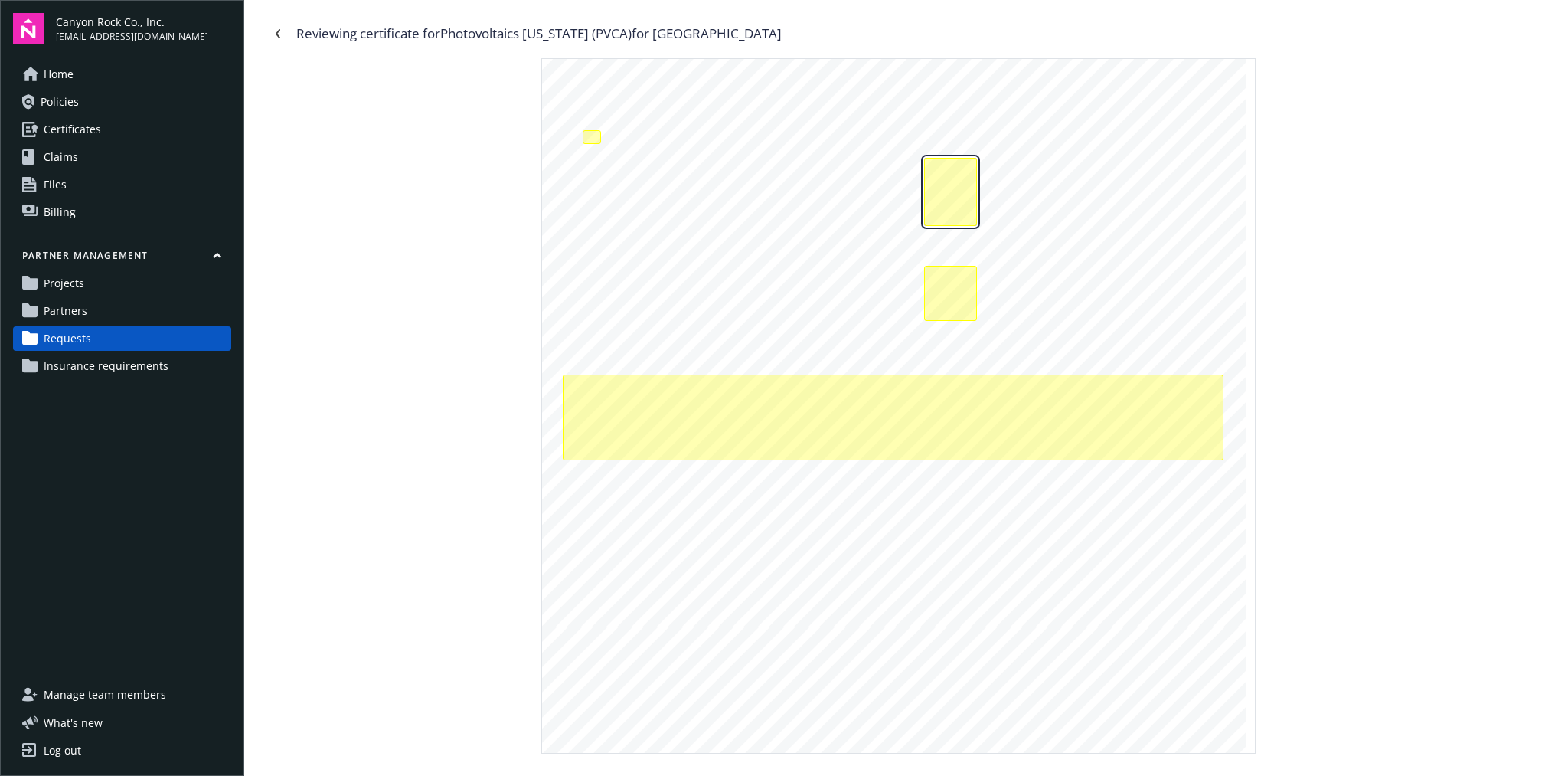
click at [949, 185] on div "The effective date for automobile liability coverage is in the future. Coverage…" at bounding box center [950, 192] width 53 height 68
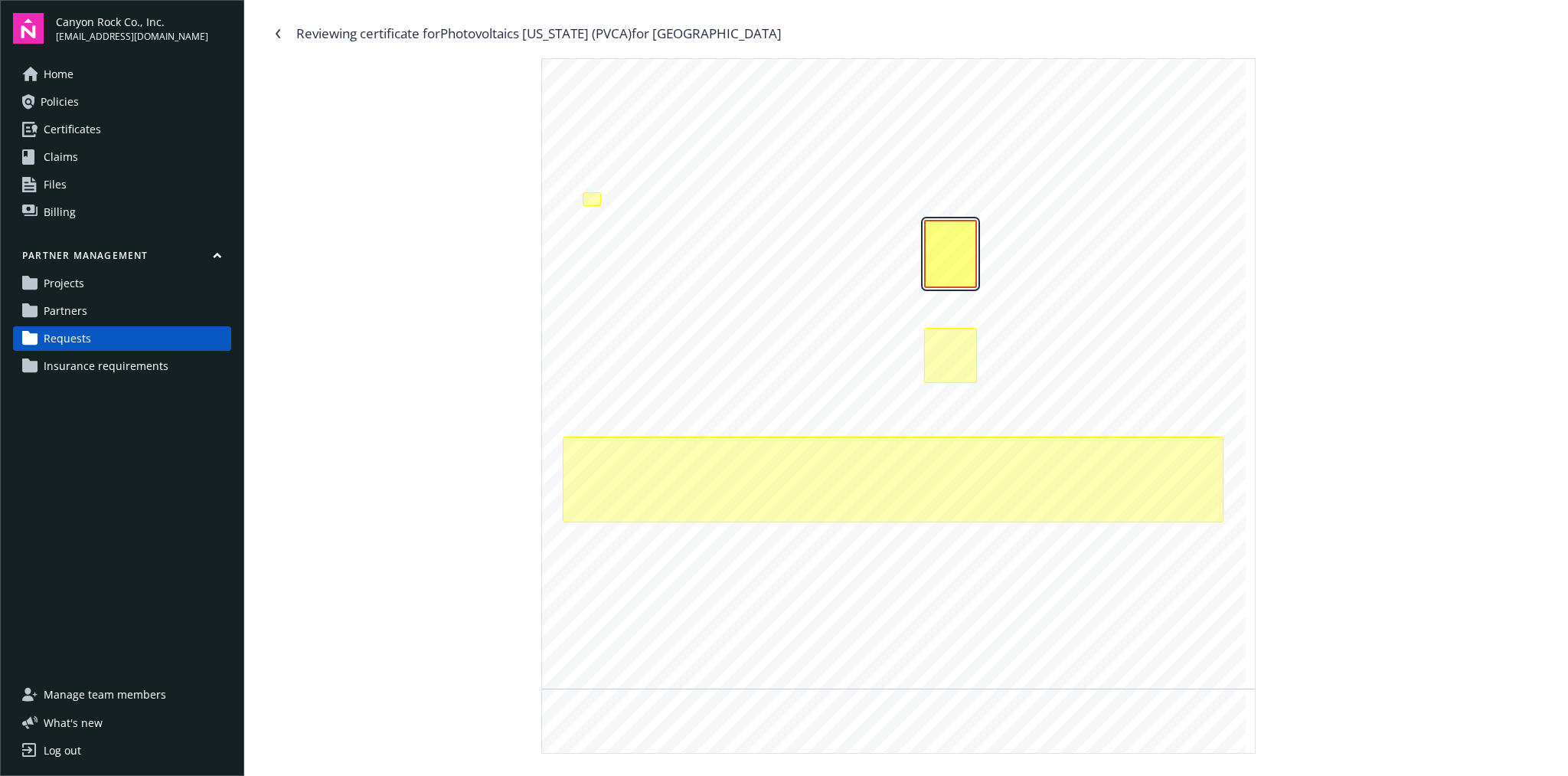
scroll to position [129, 0]
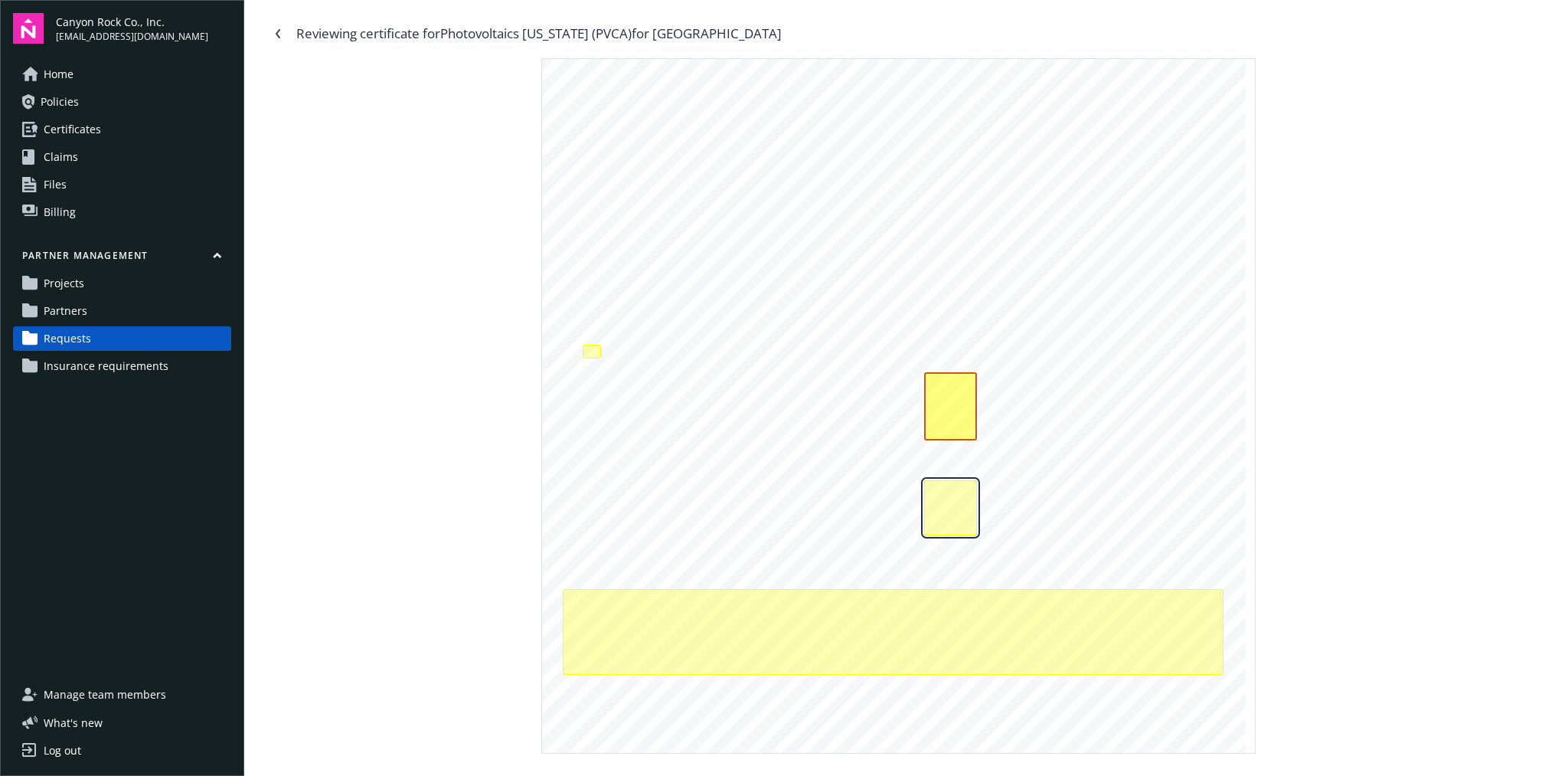
click at [960, 500] on div "The effective date for workers compensation coverage is in the future. Coverage…" at bounding box center [950, 507] width 53 height 55
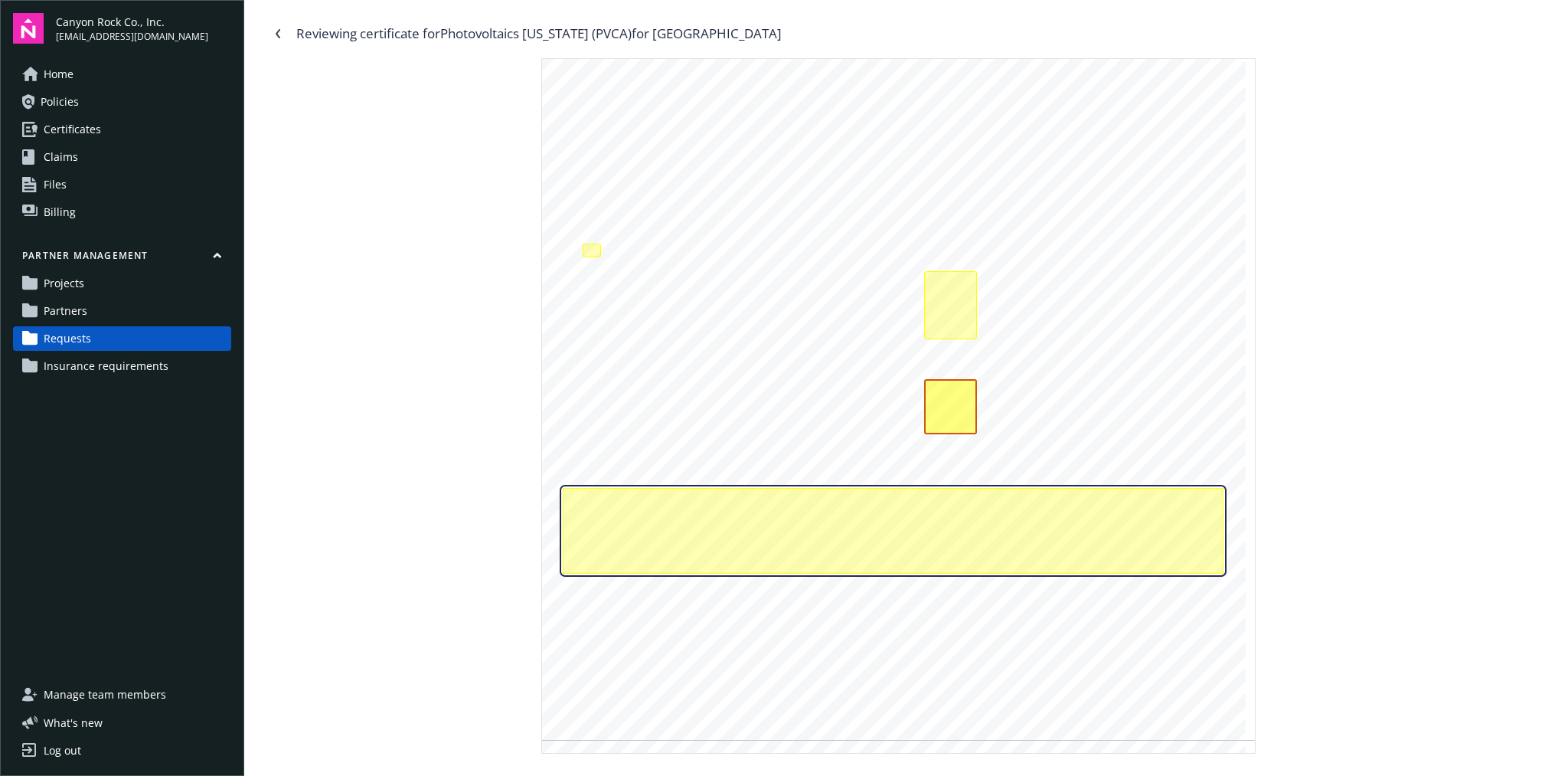
click at [958, 508] on div "Notice of cancellation endorsement document for general liability is missing an…" at bounding box center [893, 531] width 661 height 86
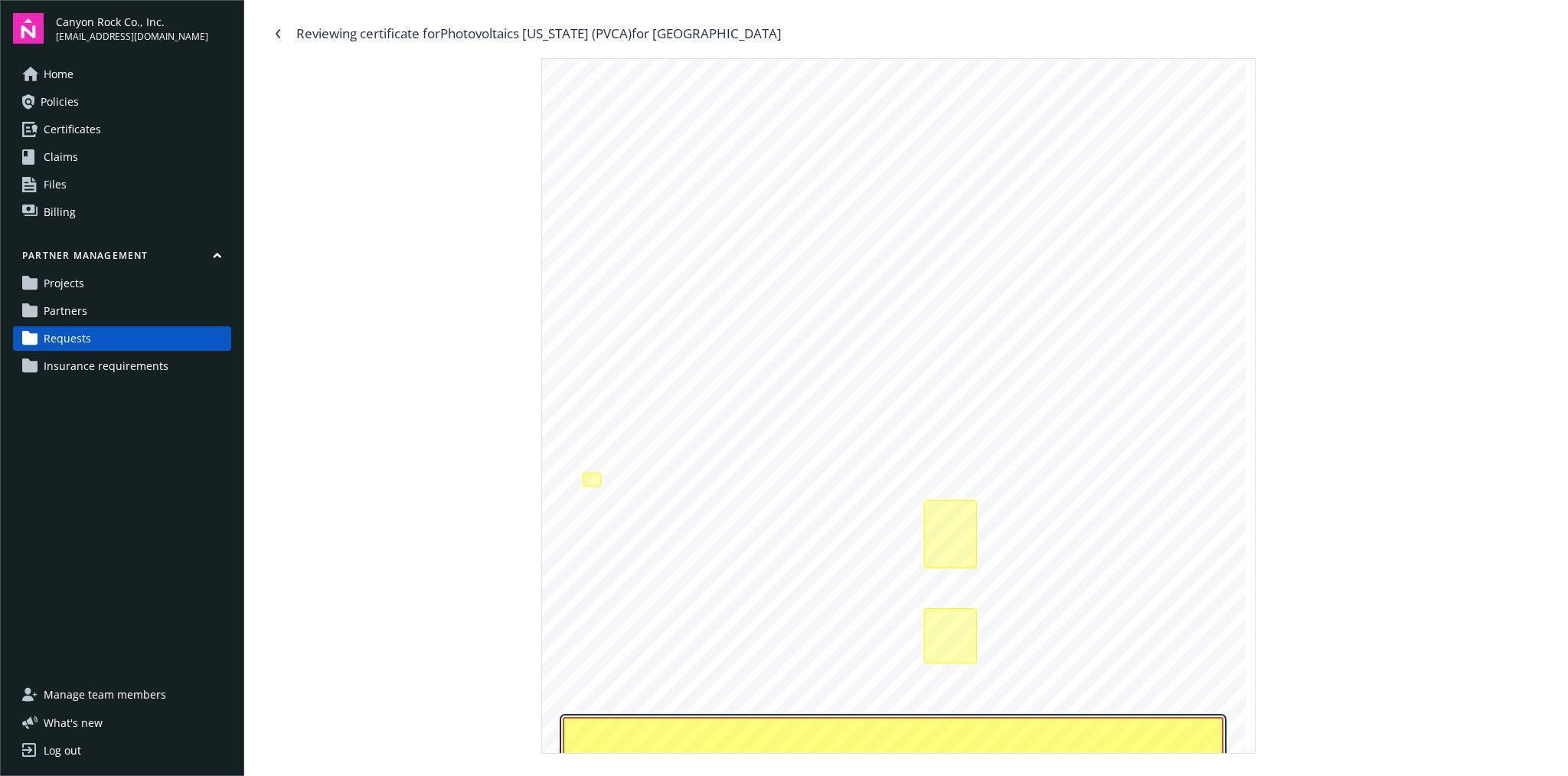
scroll to position [0, 0]
click at [588, 481] on div "The general aggregate limit for general liability coverage should apply per pol…" at bounding box center [591, 480] width 18 height 14
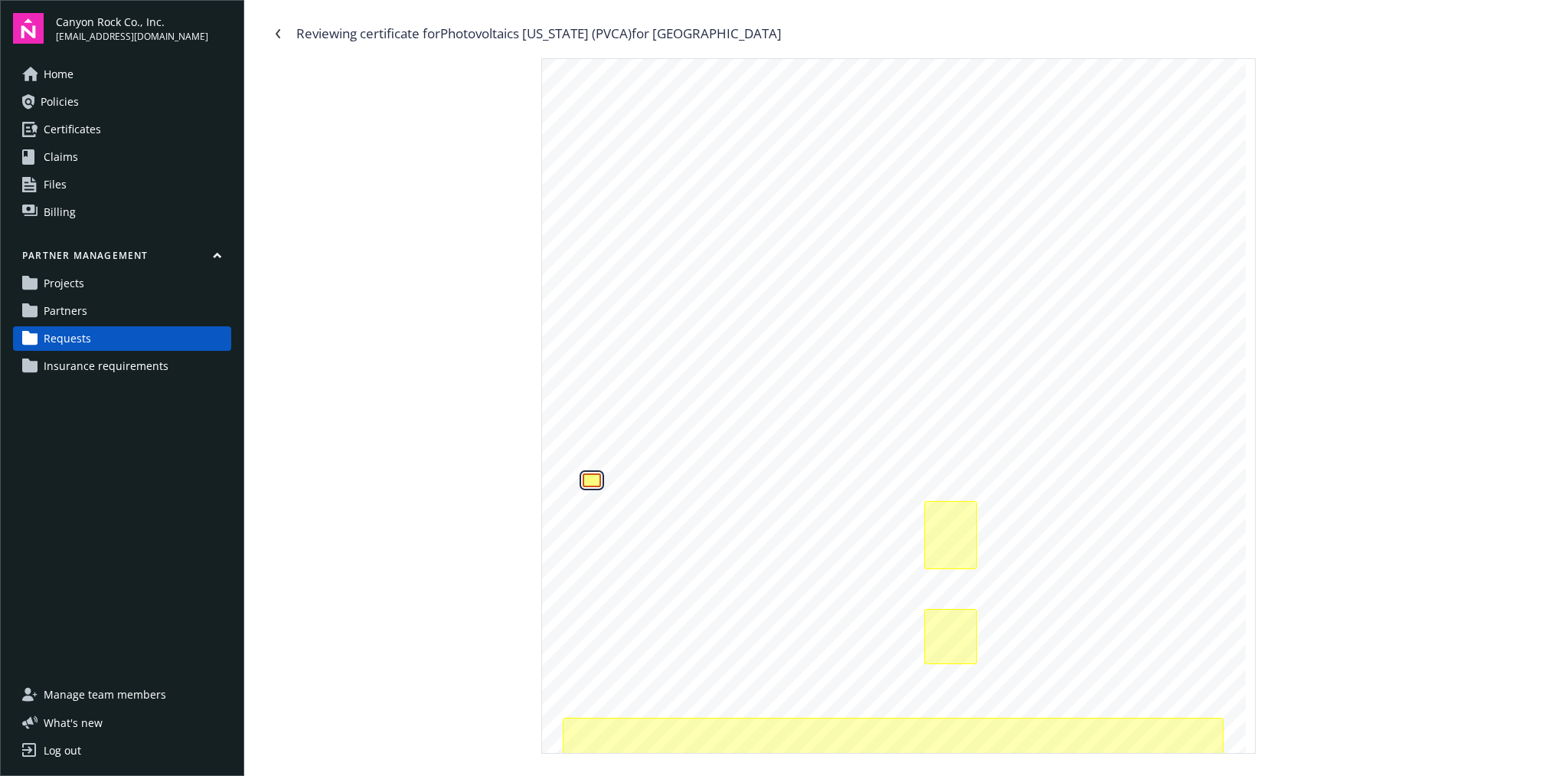
scroll to position [73, 0]
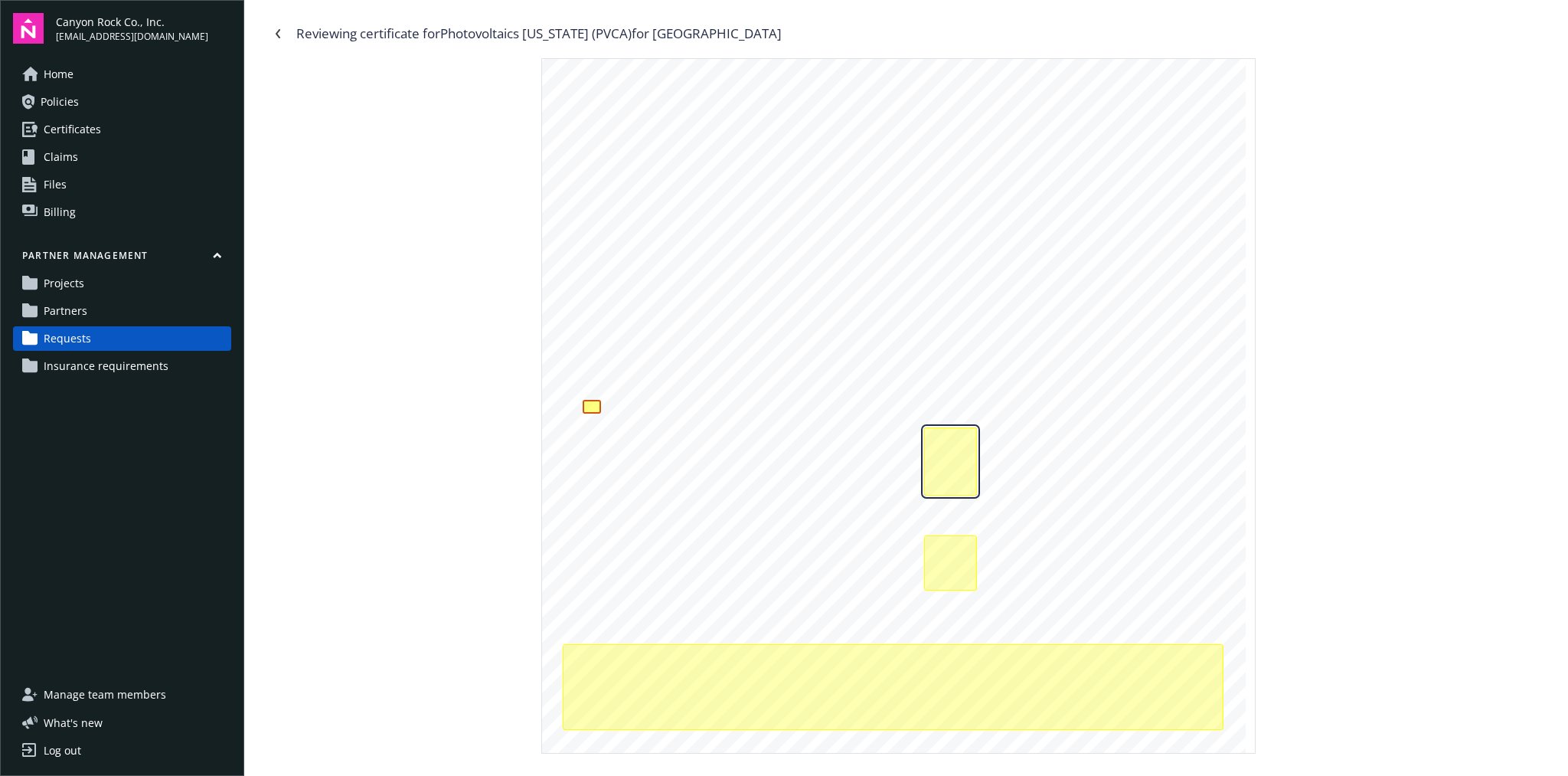
click at [939, 460] on div "The effective date for automobile liability coverage is in the future. Coverage…" at bounding box center [950, 462] width 53 height 68
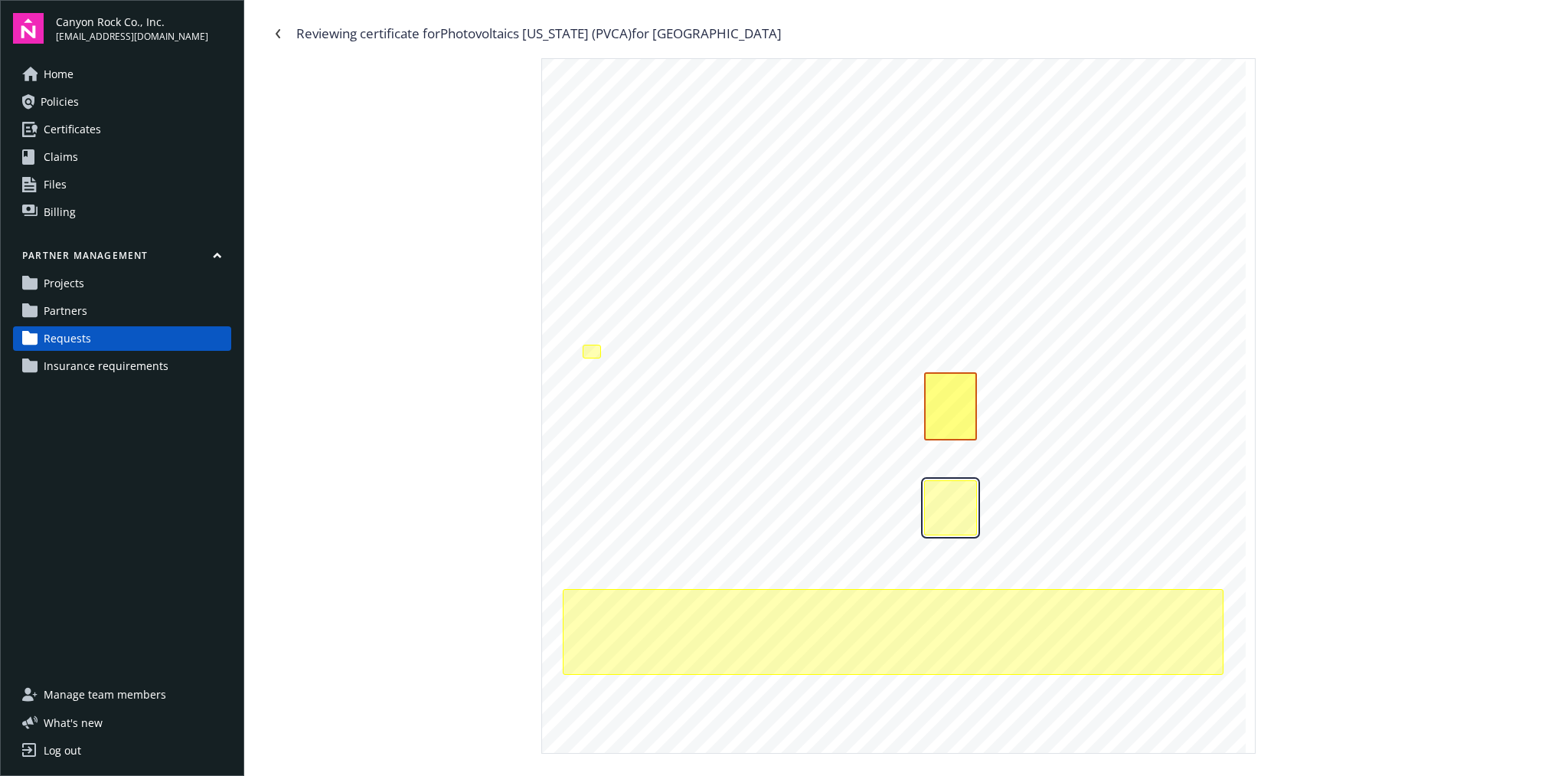
click at [939, 493] on div "The effective date for workers compensation coverage is in the future. Coverage…" at bounding box center [950, 507] width 53 height 55
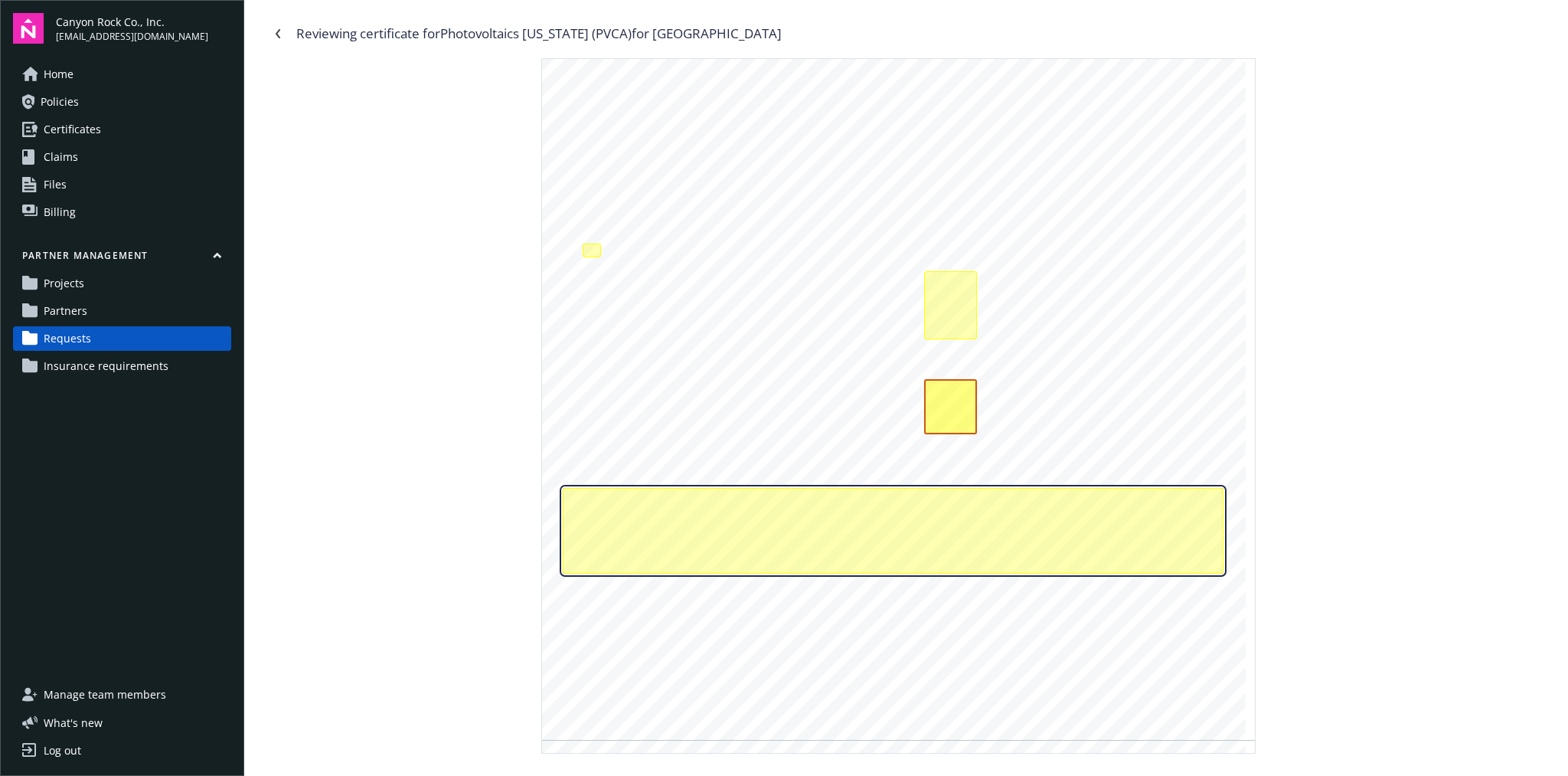
click at [883, 515] on div "Notice of cancellation endorsement document for general liability is missing an…" at bounding box center [893, 531] width 661 height 86
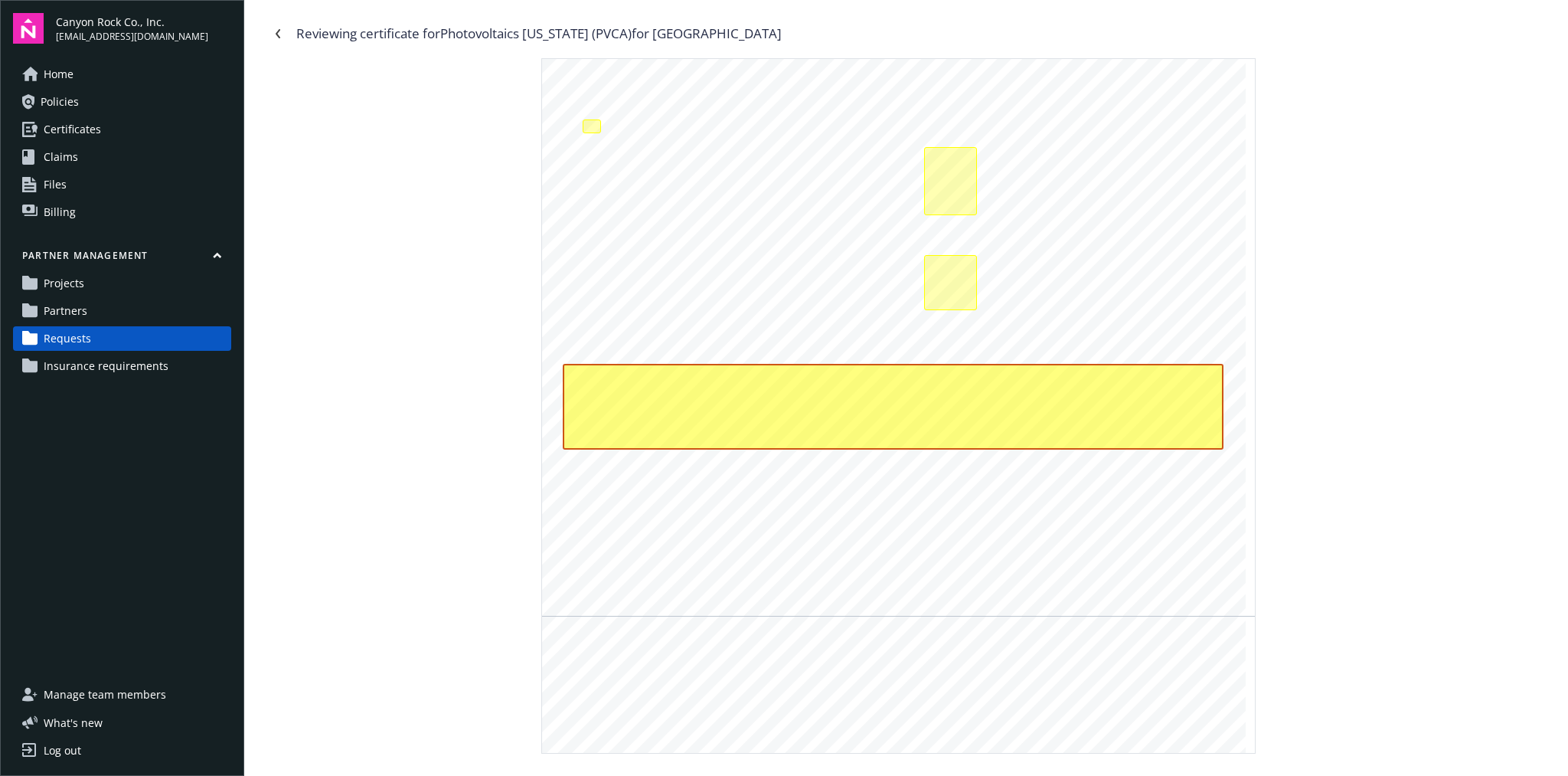
click at [934, 489] on span "EXPIRATION" at bounding box center [955, 492] width 49 height 9
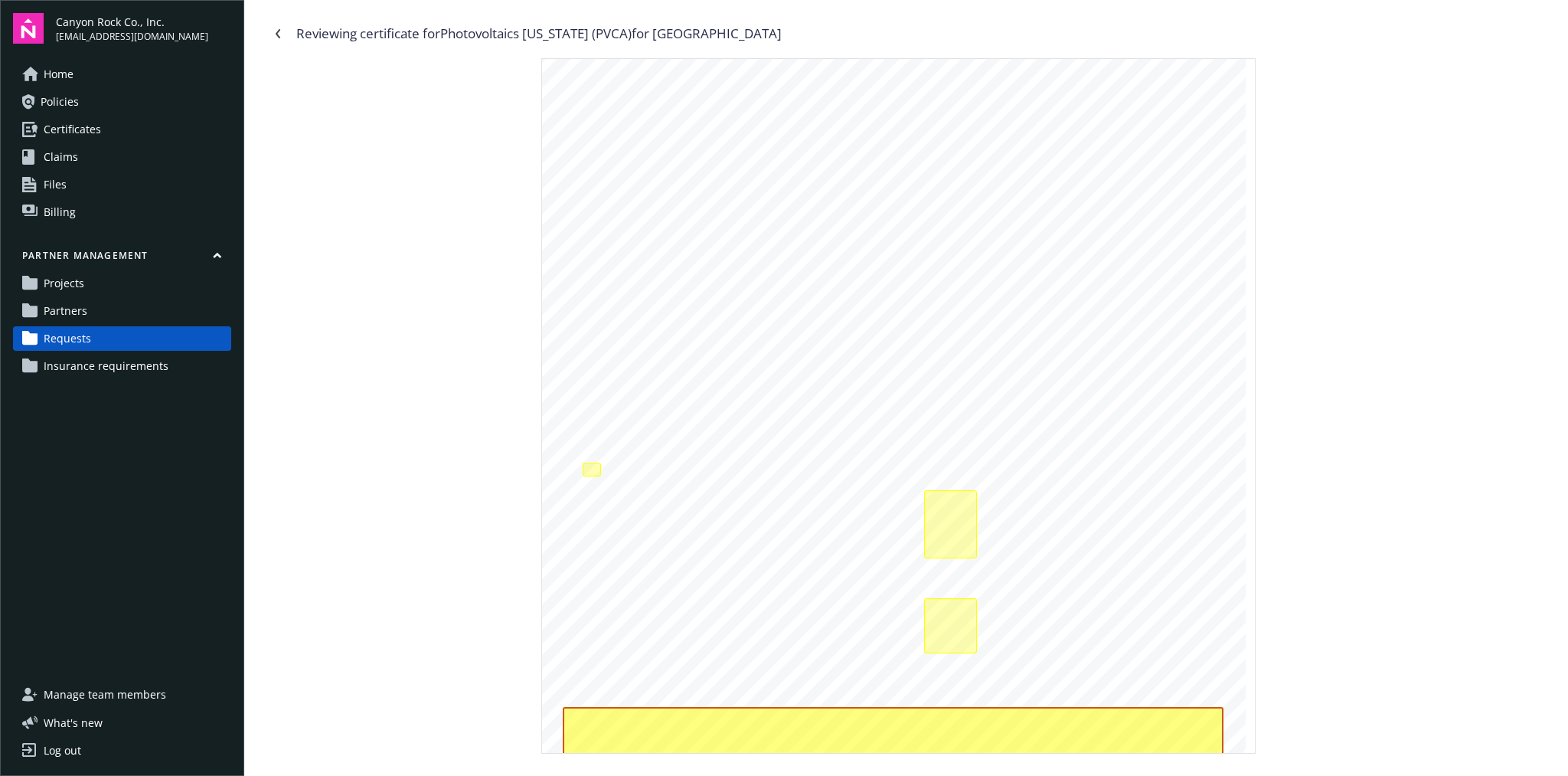
scroll to position [0, 0]
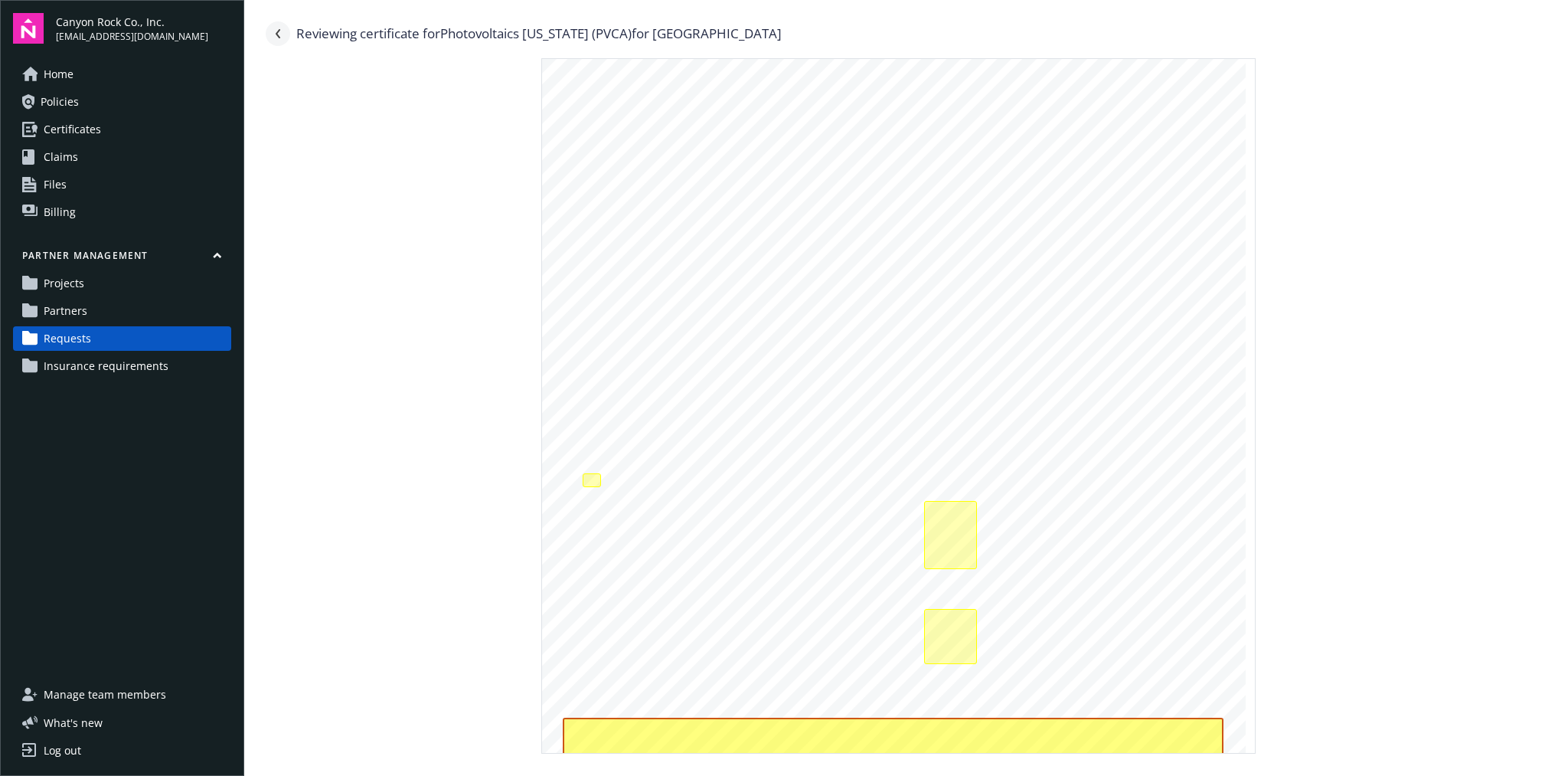
click at [275, 33] on icon "Navigate back" at bounding box center [278, 34] width 5 height 10
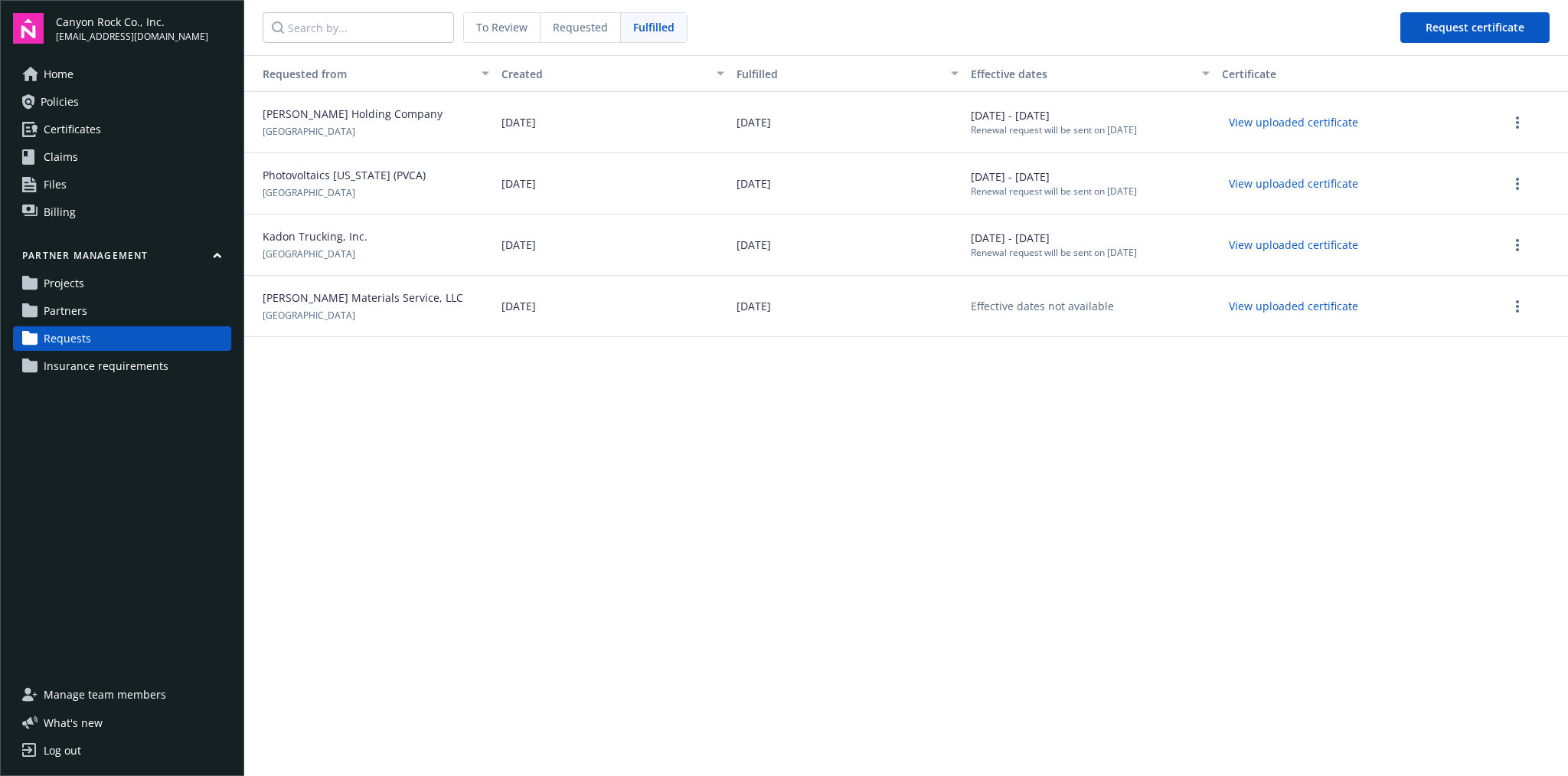
click at [439, 246] on div "Kadon Trucking, Inc. [GEOGRAPHIC_DATA]" at bounding box center [370, 244] width 252 height 61
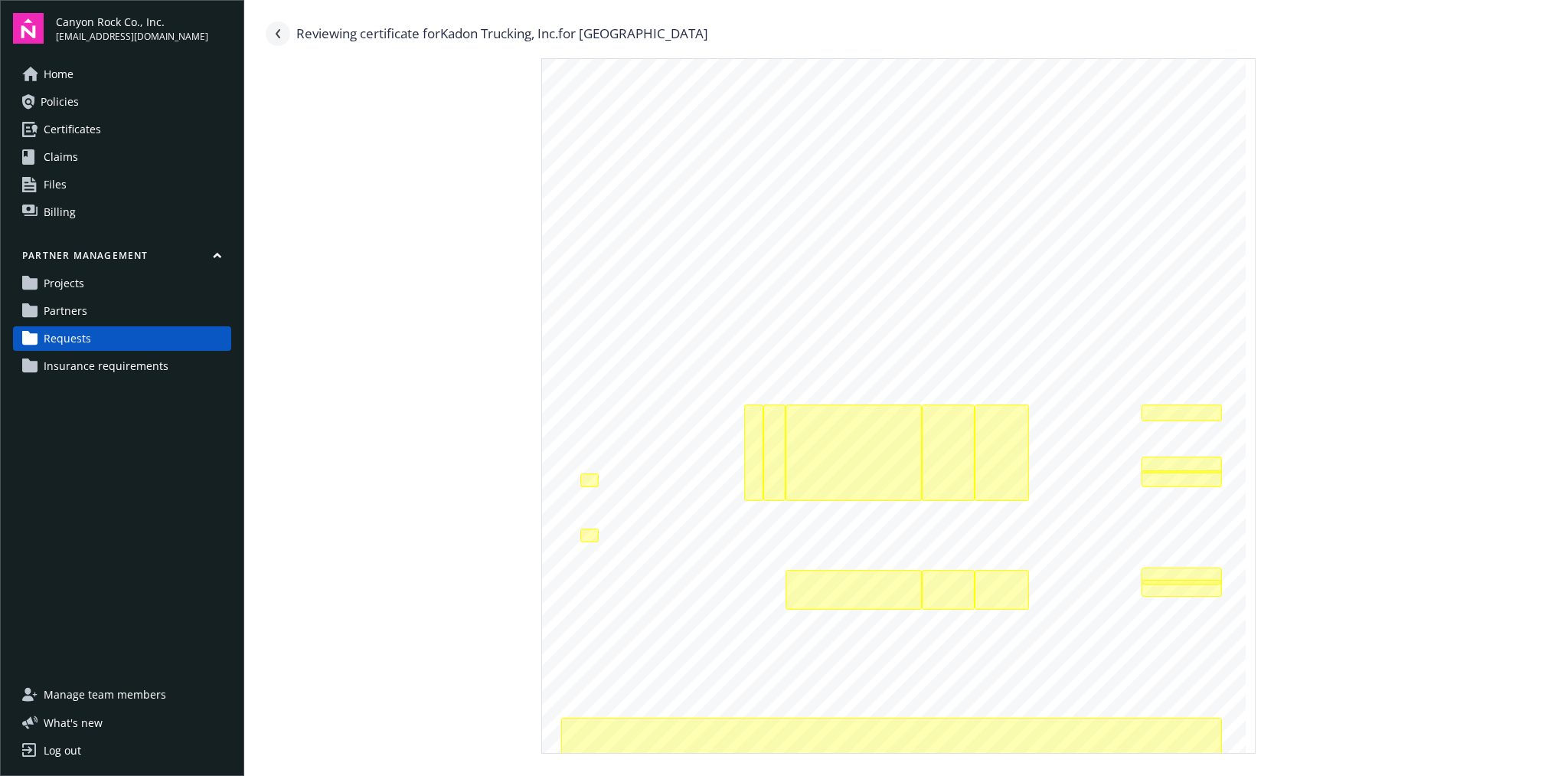
click at [285, 37] on link "Navigate back" at bounding box center [278, 33] width 25 height 25
